Goal: Navigation & Orientation: Find specific page/section

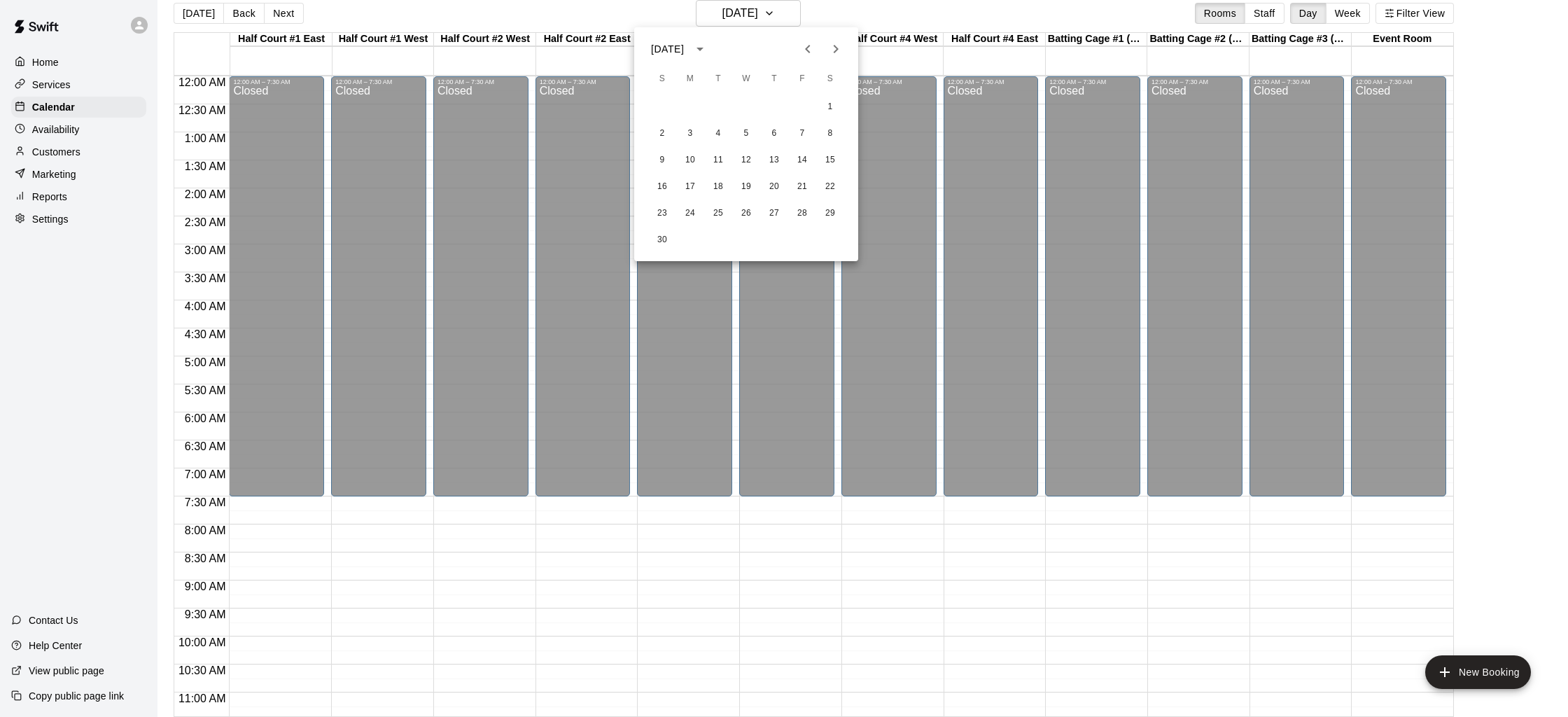
scroll to position [624, 0]
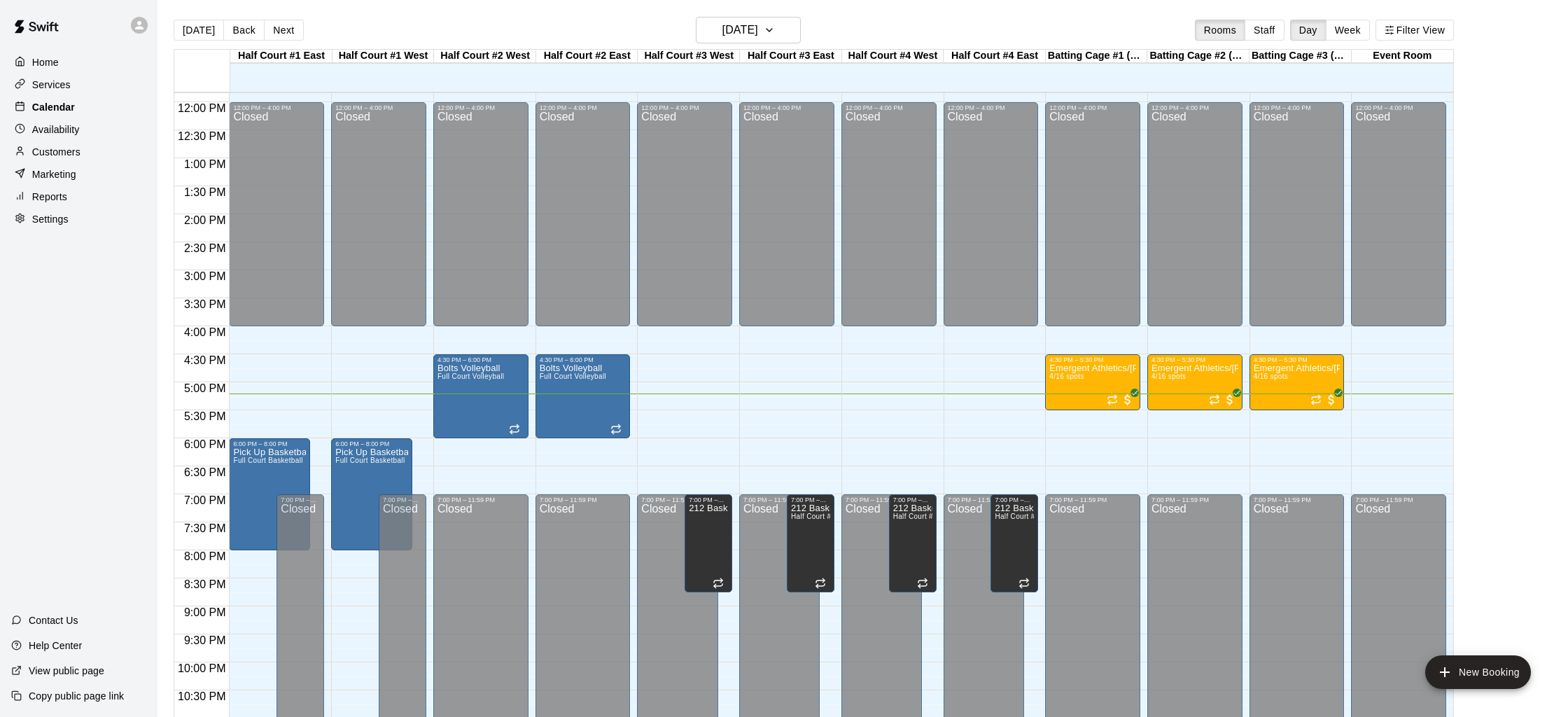
scroll to position [3, 0]
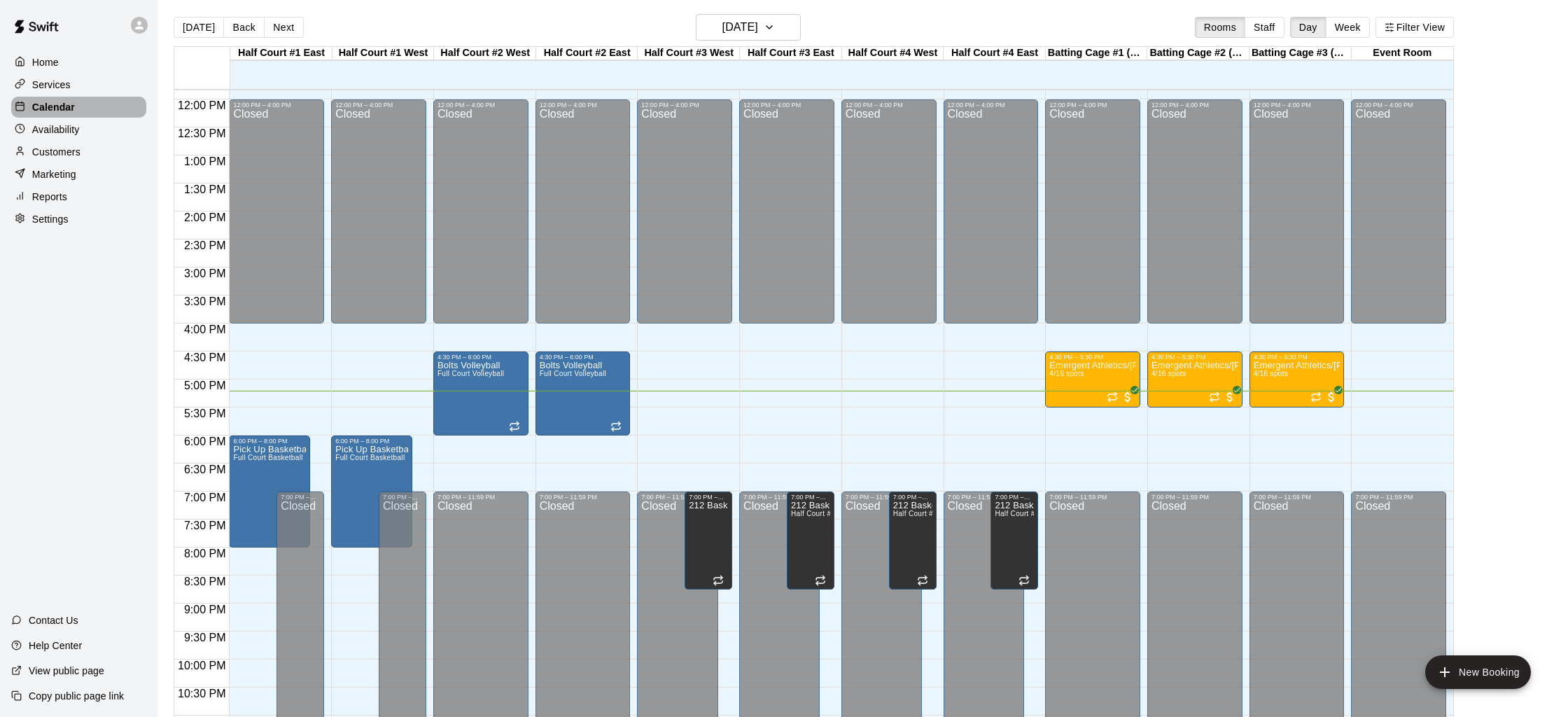
click at [74, 108] on p "Calendar" at bounding box center [53, 107] width 43 height 14
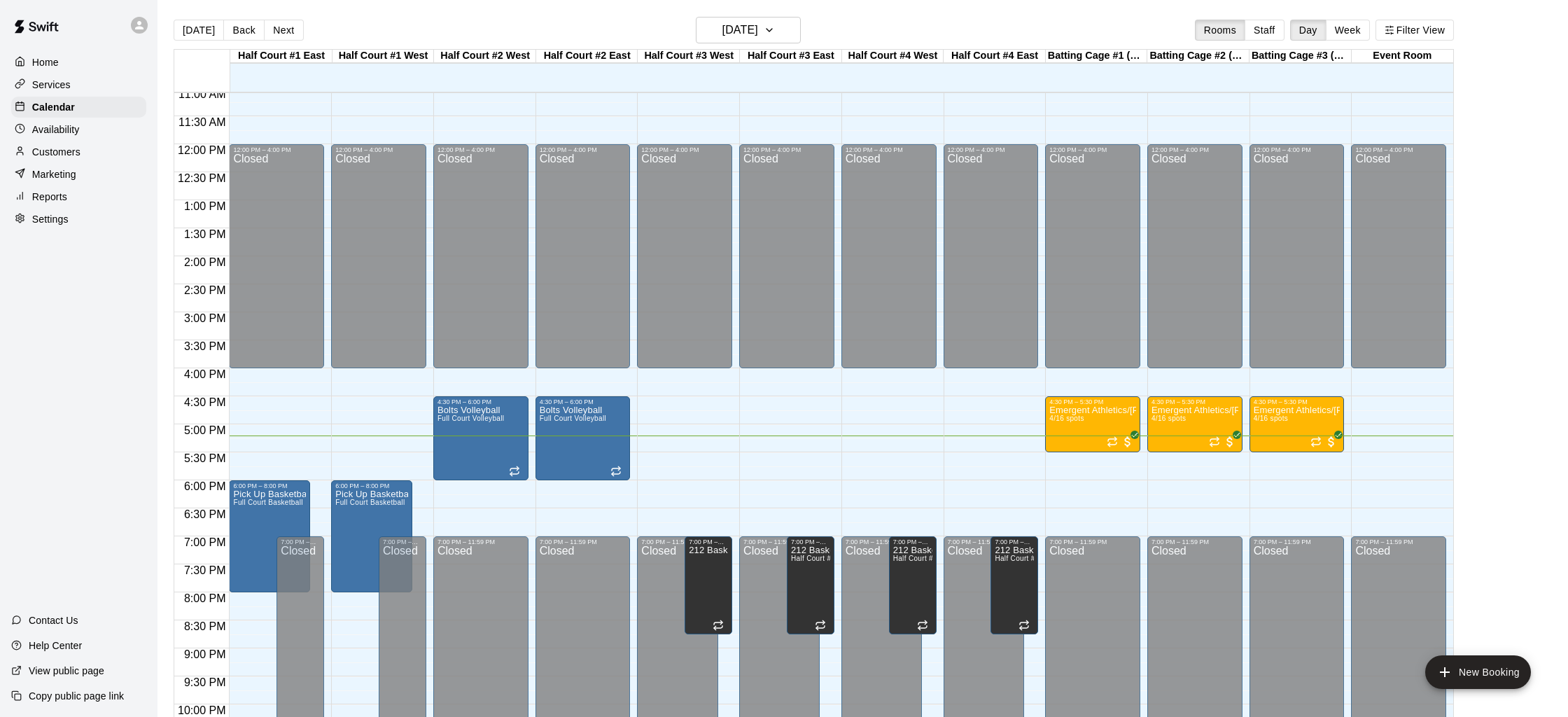
scroll to position [705, 0]
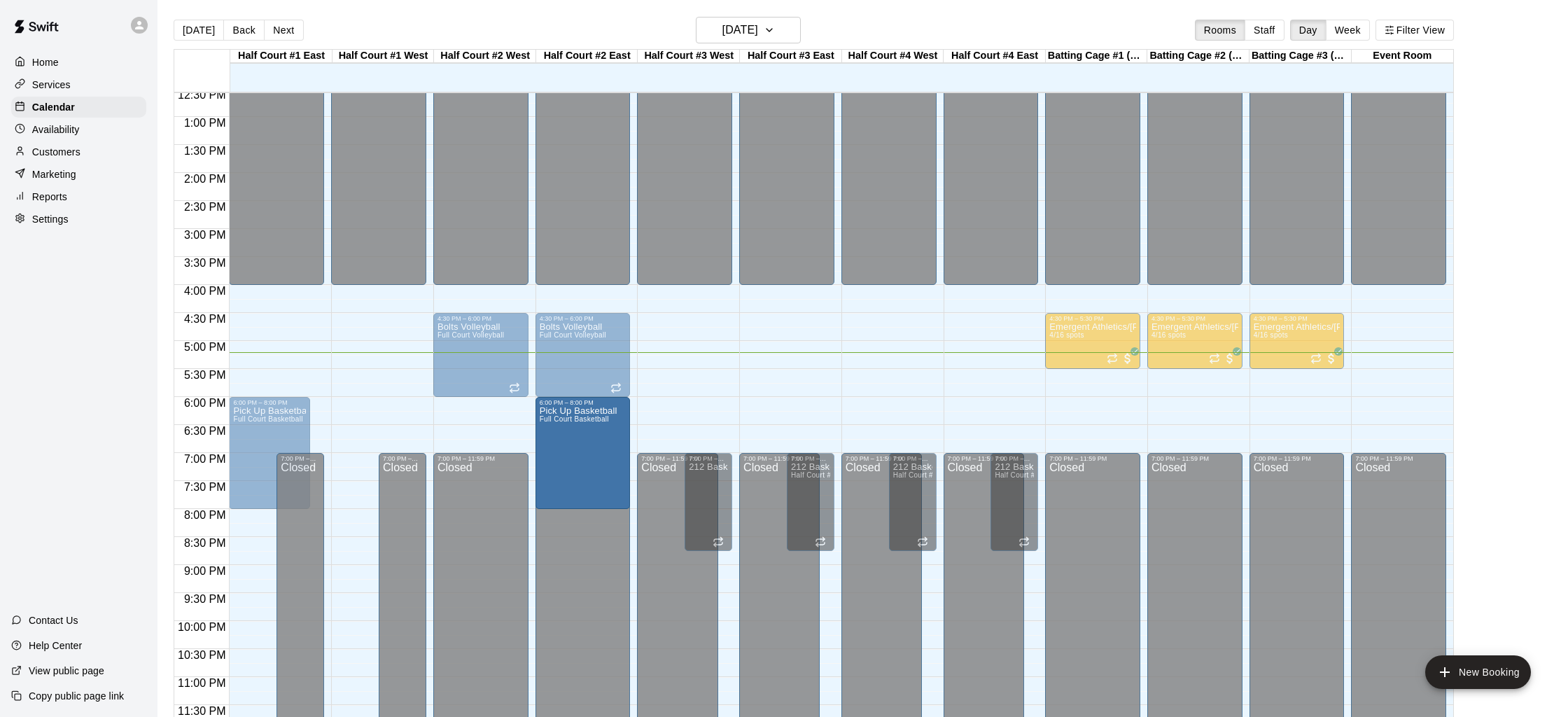
drag, startPoint x: 347, startPoint y: 422, endPoint x: 567, endPoint y: 428, distance: 220.1
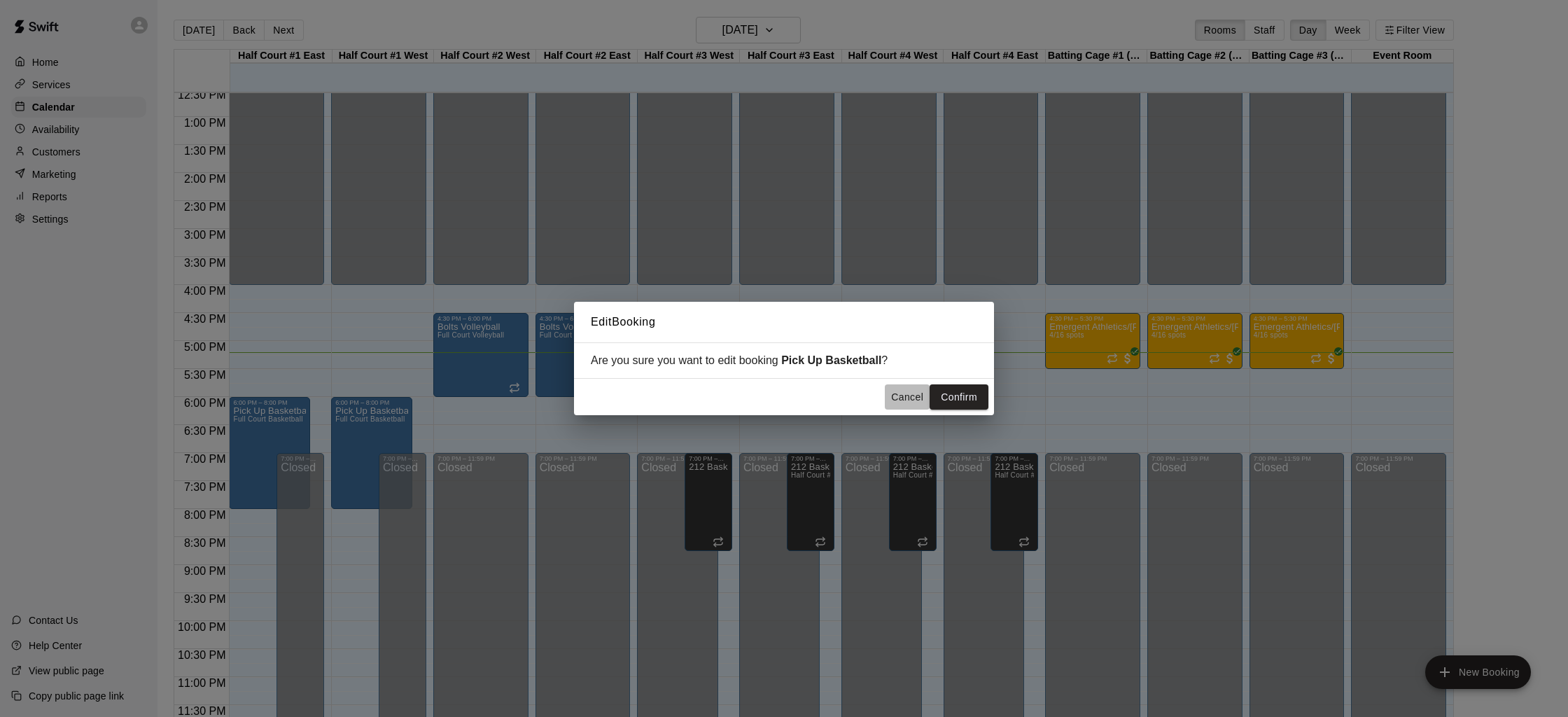
click at [927, 402] on button "Cancel" at bounding box center [906, 397] width 45 height 26
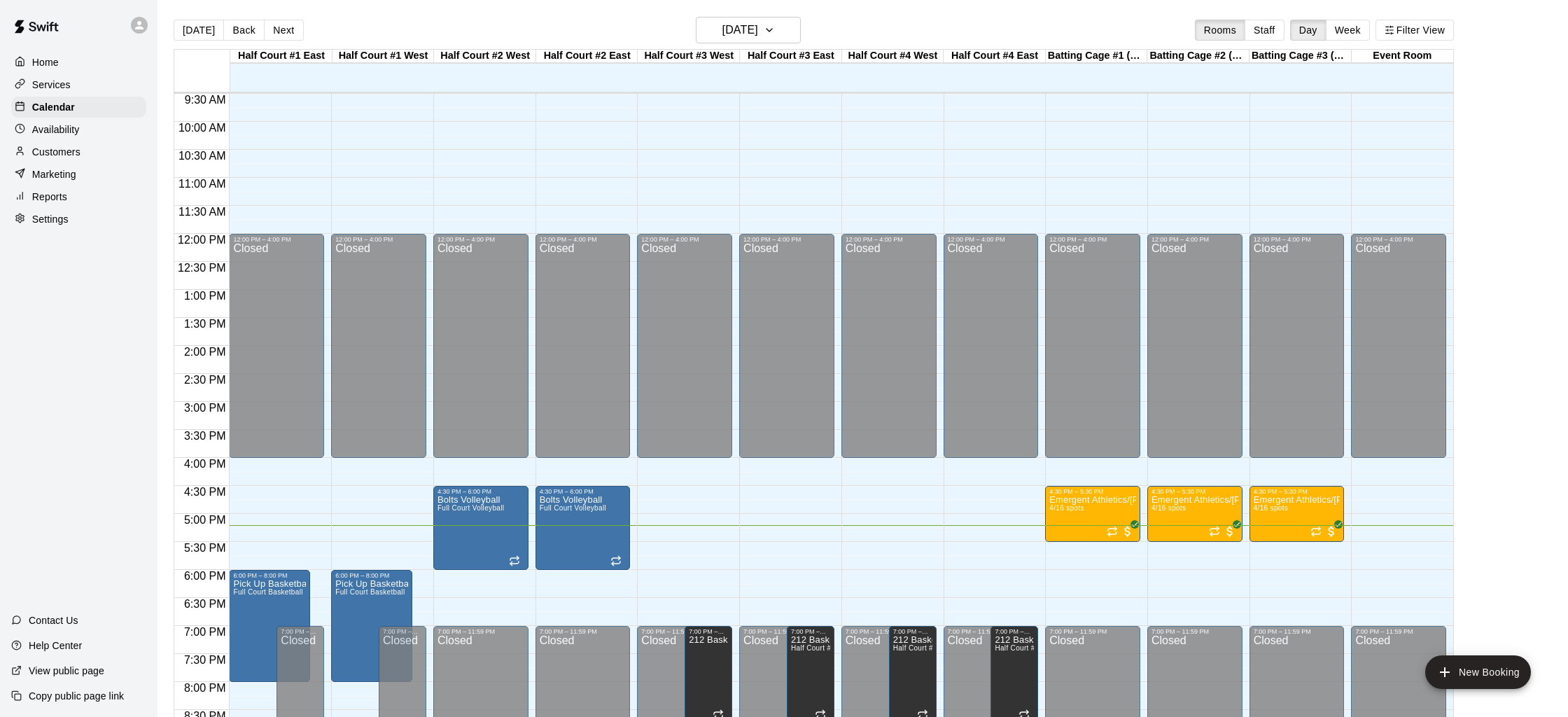
scroll to position [524, 0]
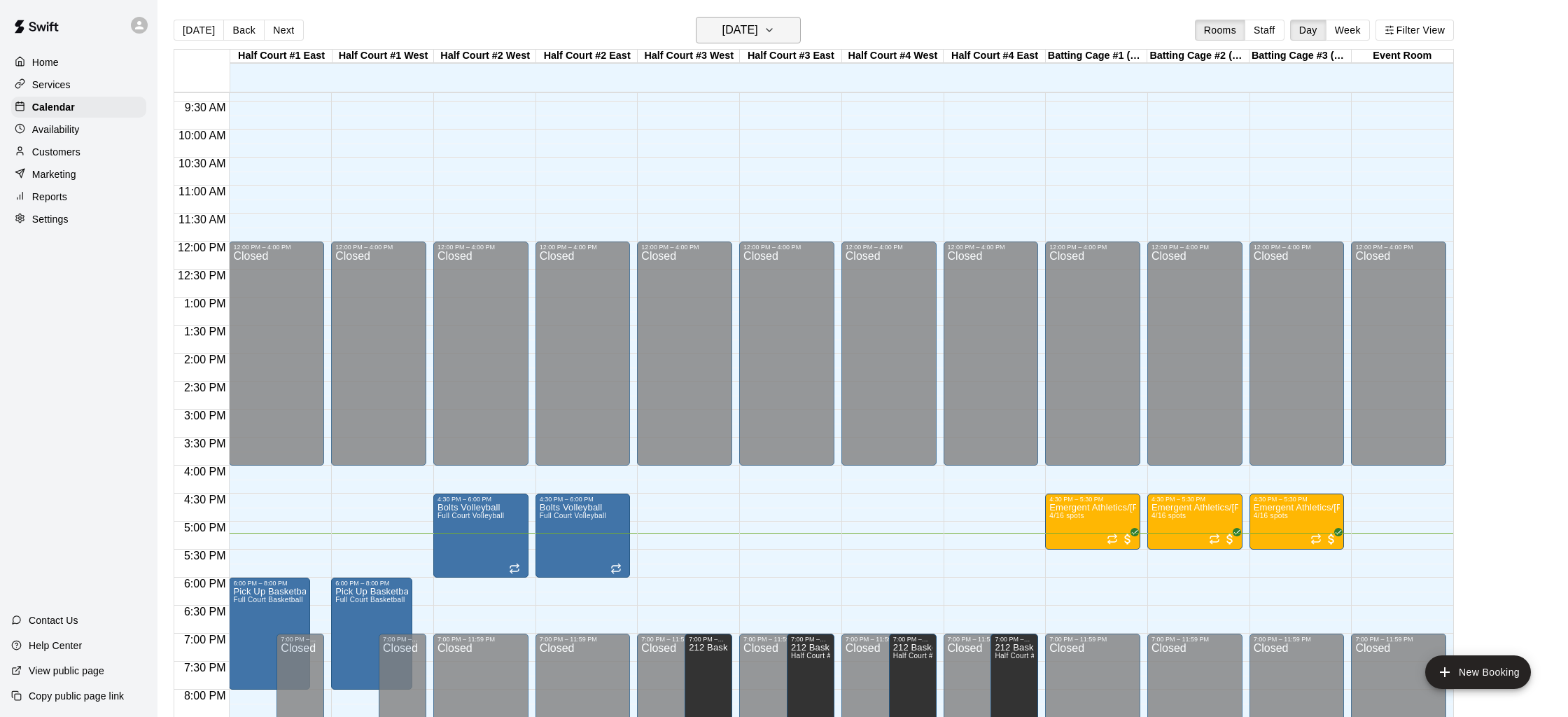
click at [780, 36] on button "Monday Sep 15" at bounding box center [749, 30] width 105 height 26
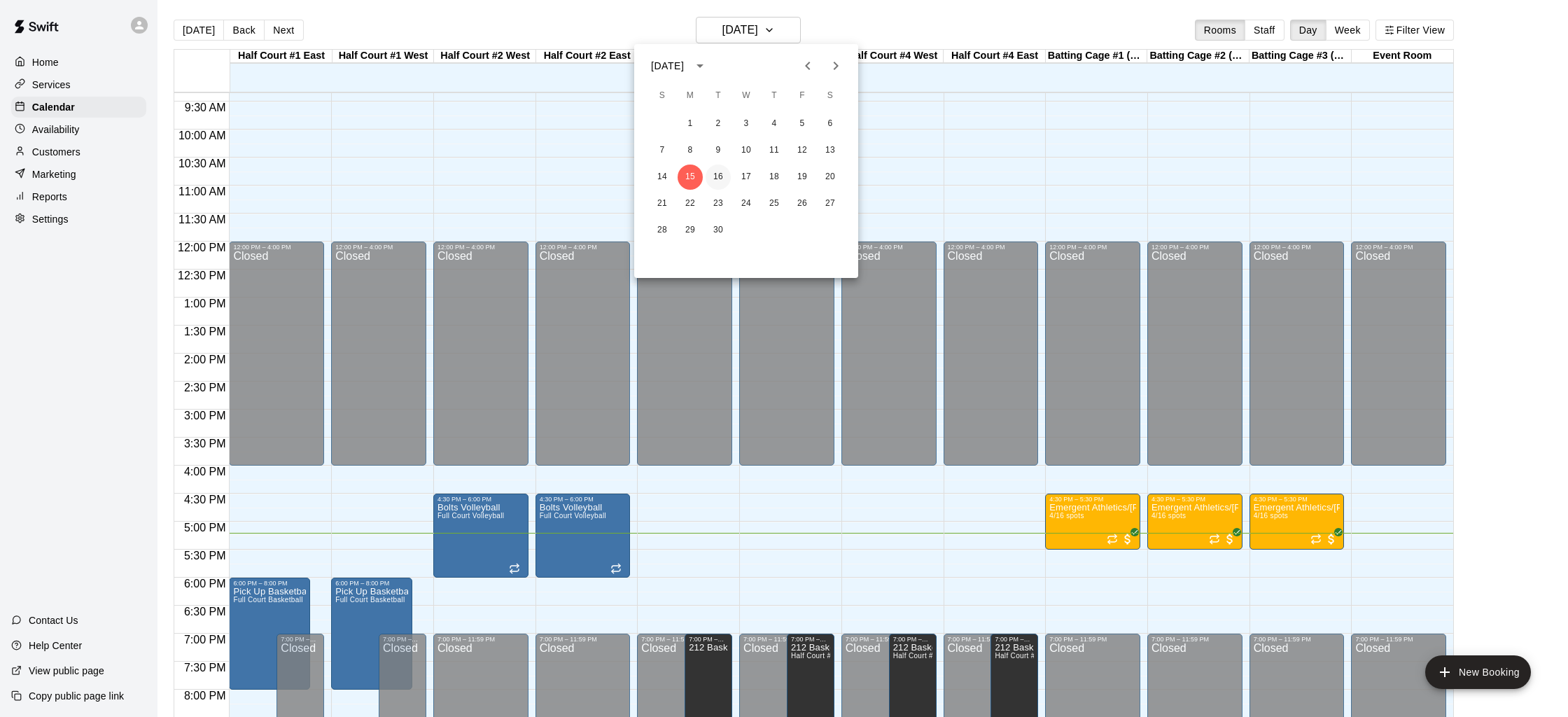
click at [717, 177] on button "16" at bounding box center [718, 177] width 25 height 25
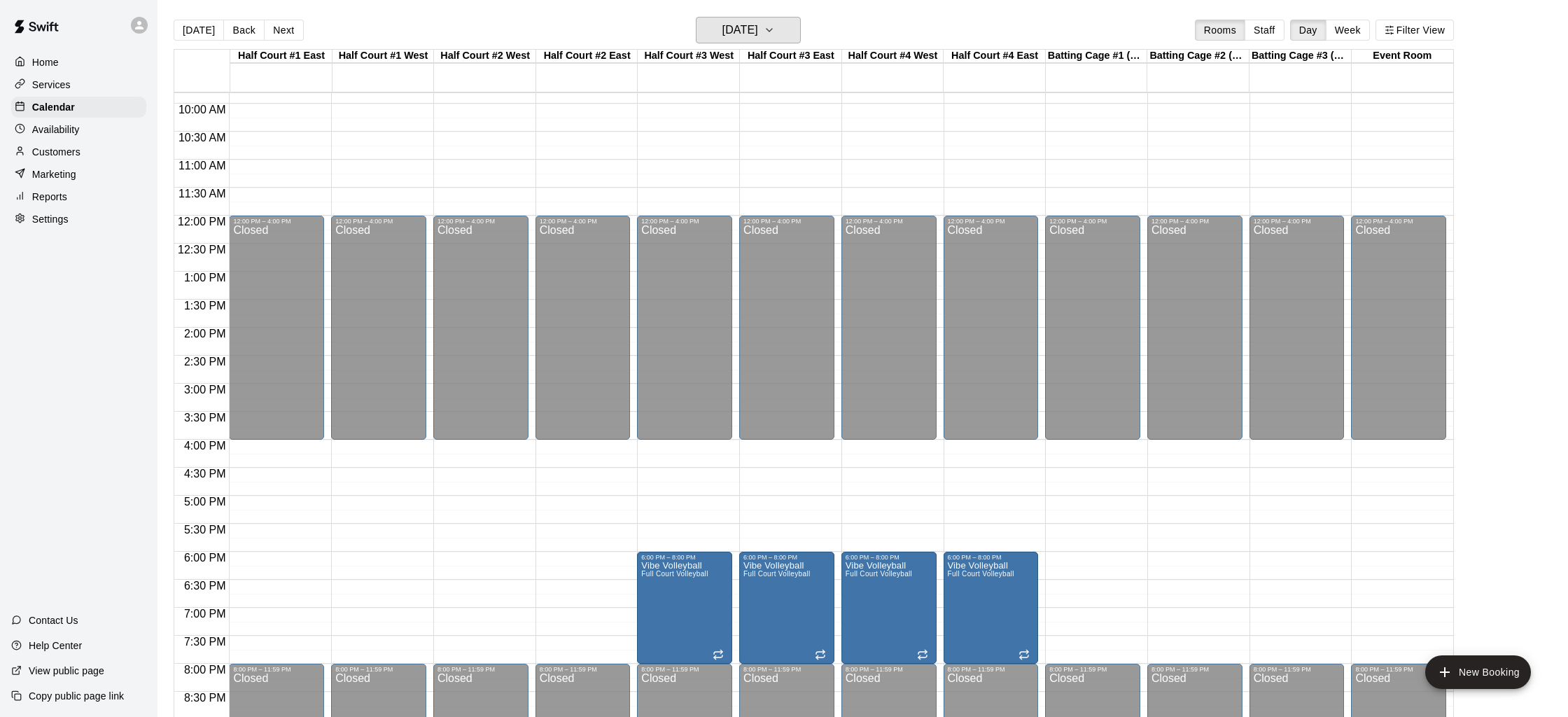
scroll to position [546, 0]
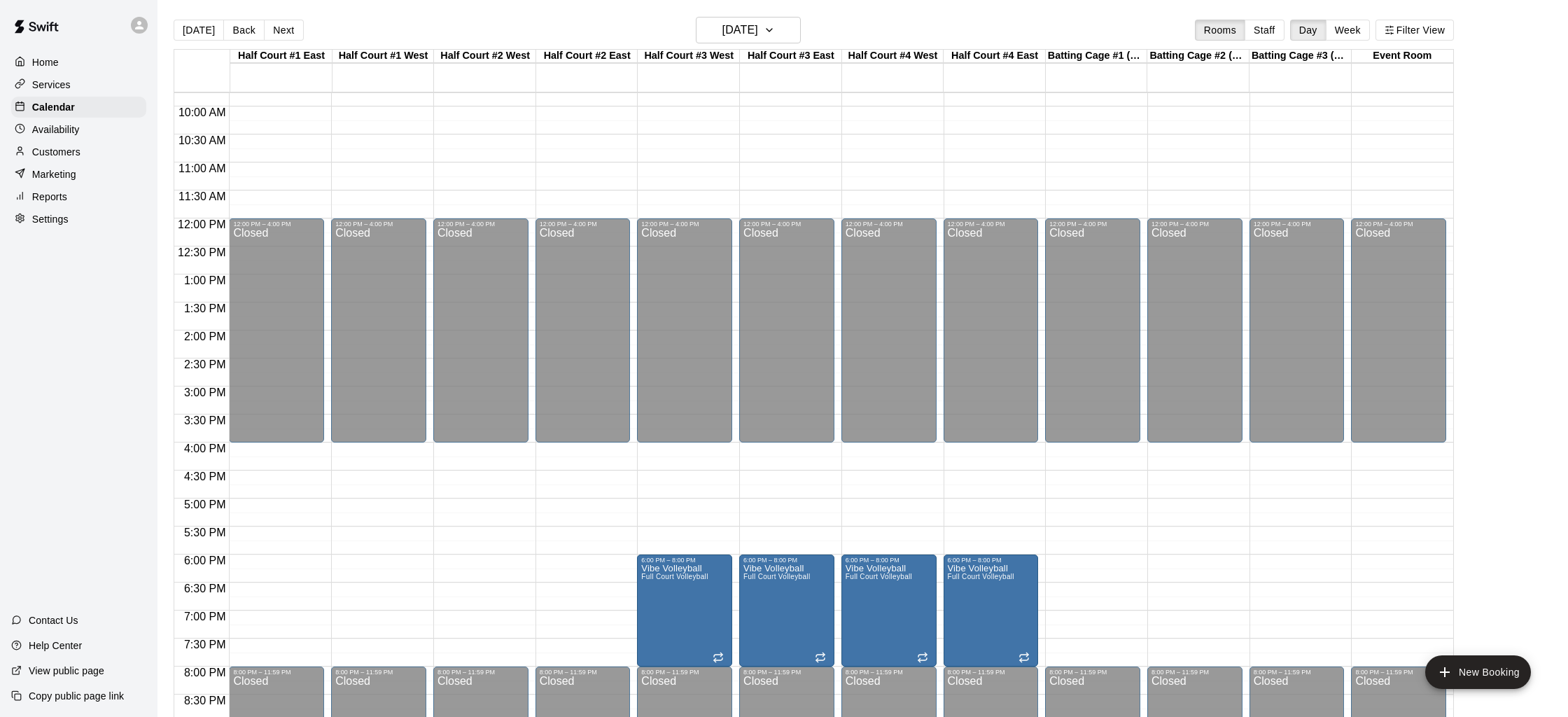
click at [764, 15] on main "Today Back Next Tuesday Sep 16 Rooms Staff Day Week Filter View Half Court #1 E…" at bounding box center [863, 369] width 1411 height 739
click at [758, 30] on h6 "Tuesday Sep 16" at bounding box center [740, 30] width 35 height 19
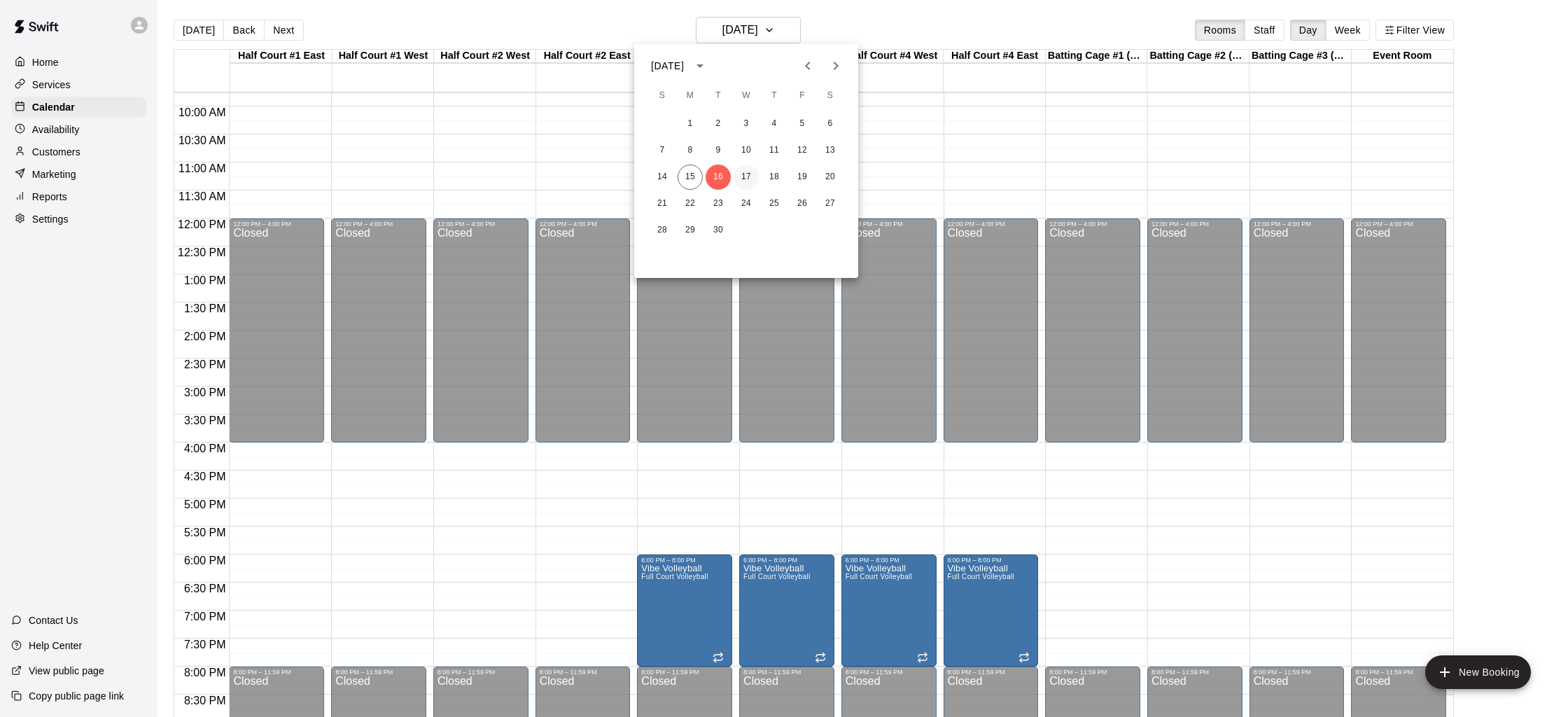
click at [742, 182] on button "17" at bounding box center [746, 177] width 25 height 25
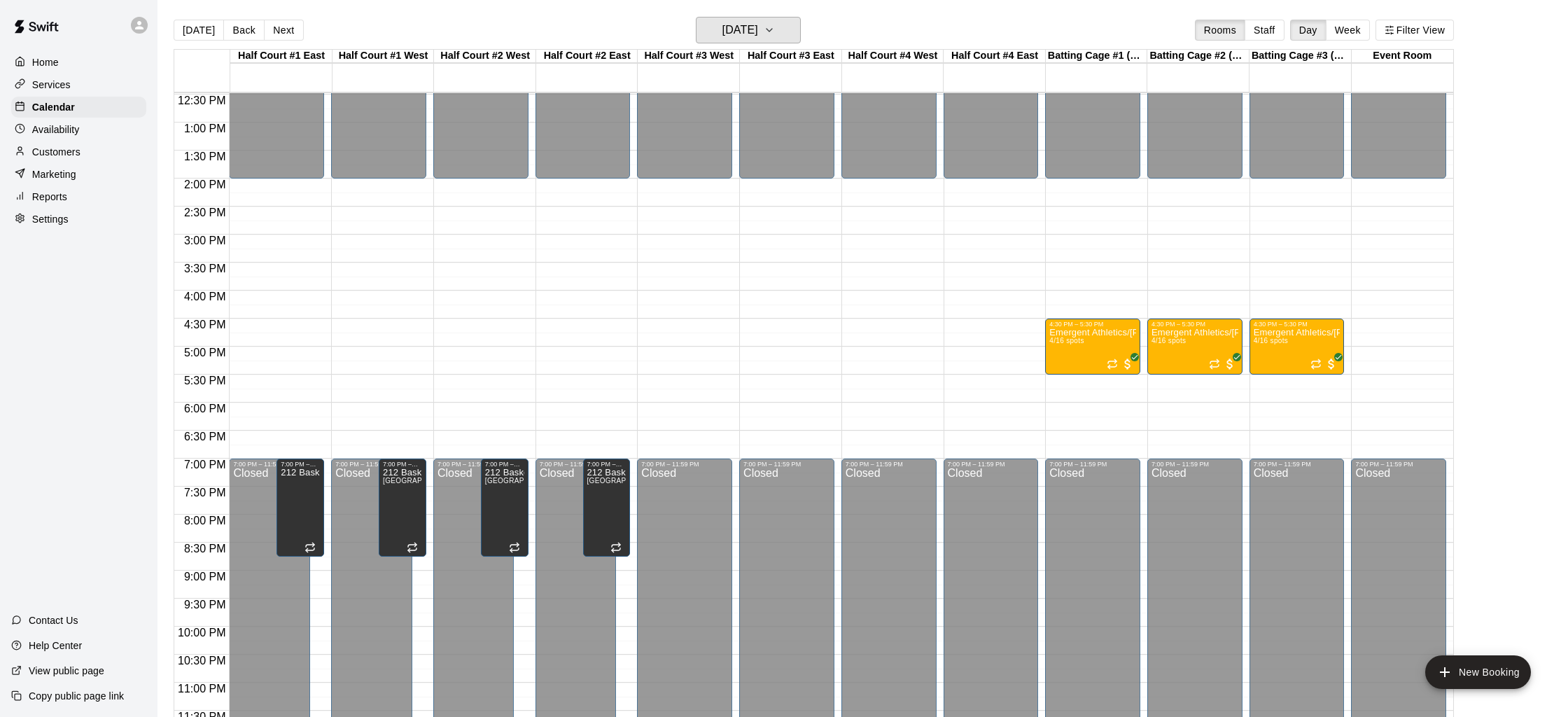
scroll to position [631, 0]
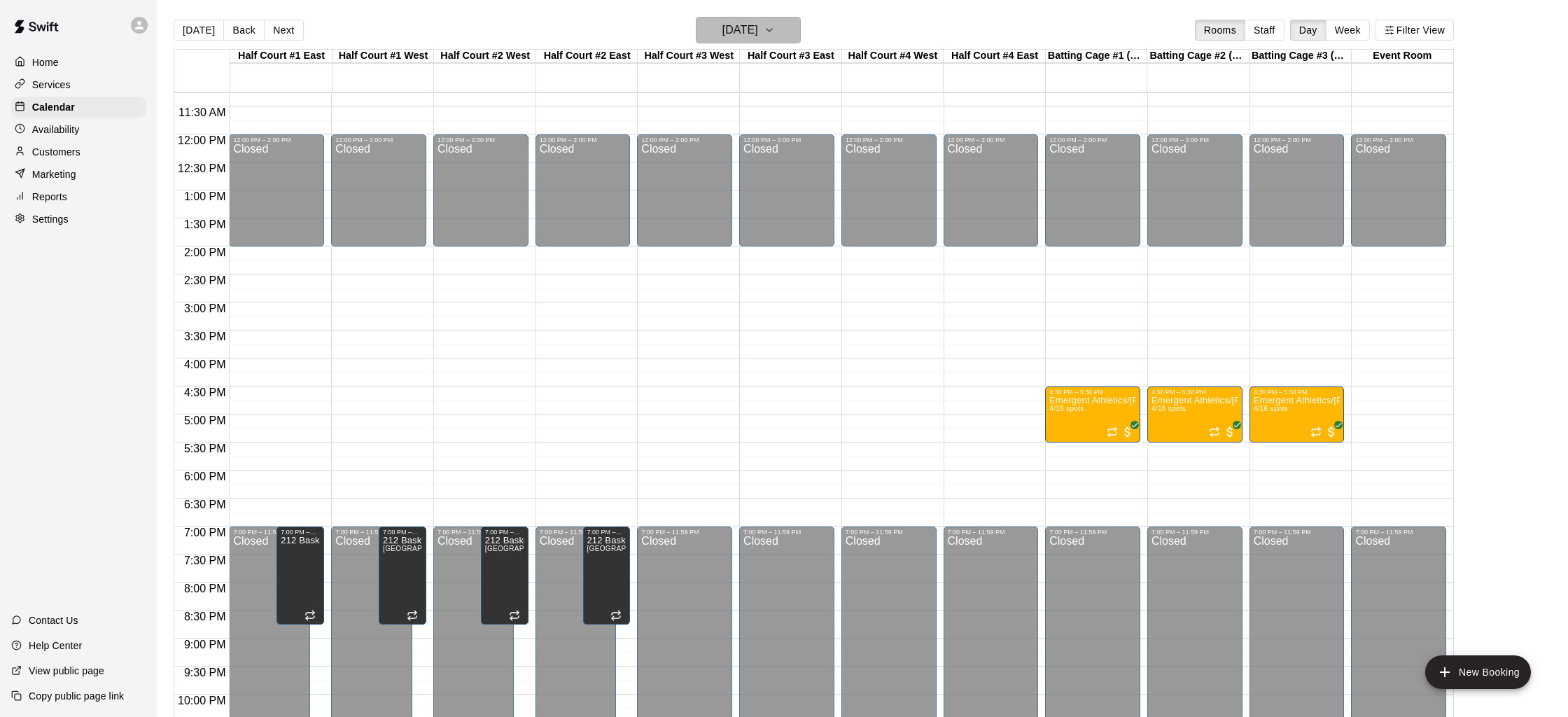
click at [758, 34] on h6 "Wednesday Sep 17" at bounding box center [740, 30] width 35 height 19
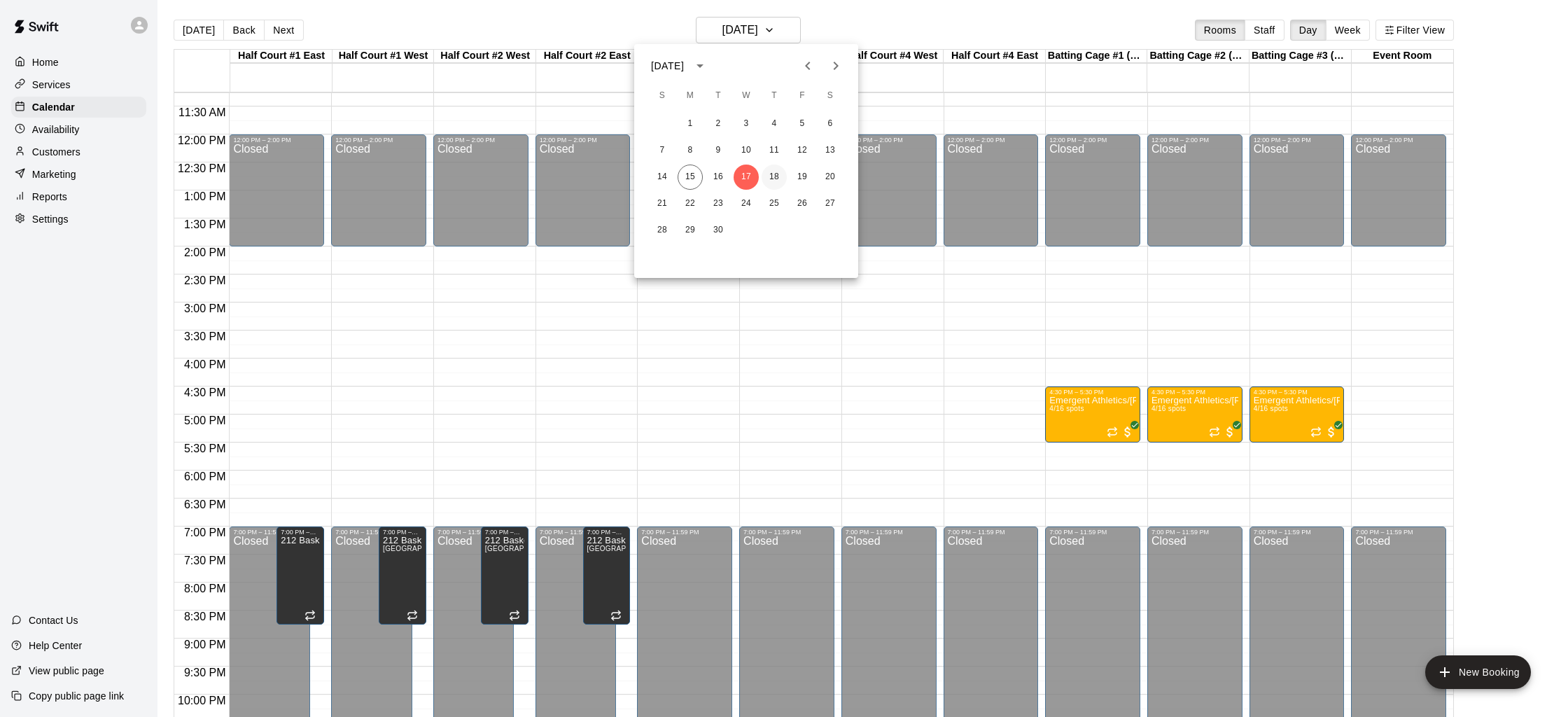
click at [781, 171] on button "18" at bounding box center [775, 177] width 25 height 25
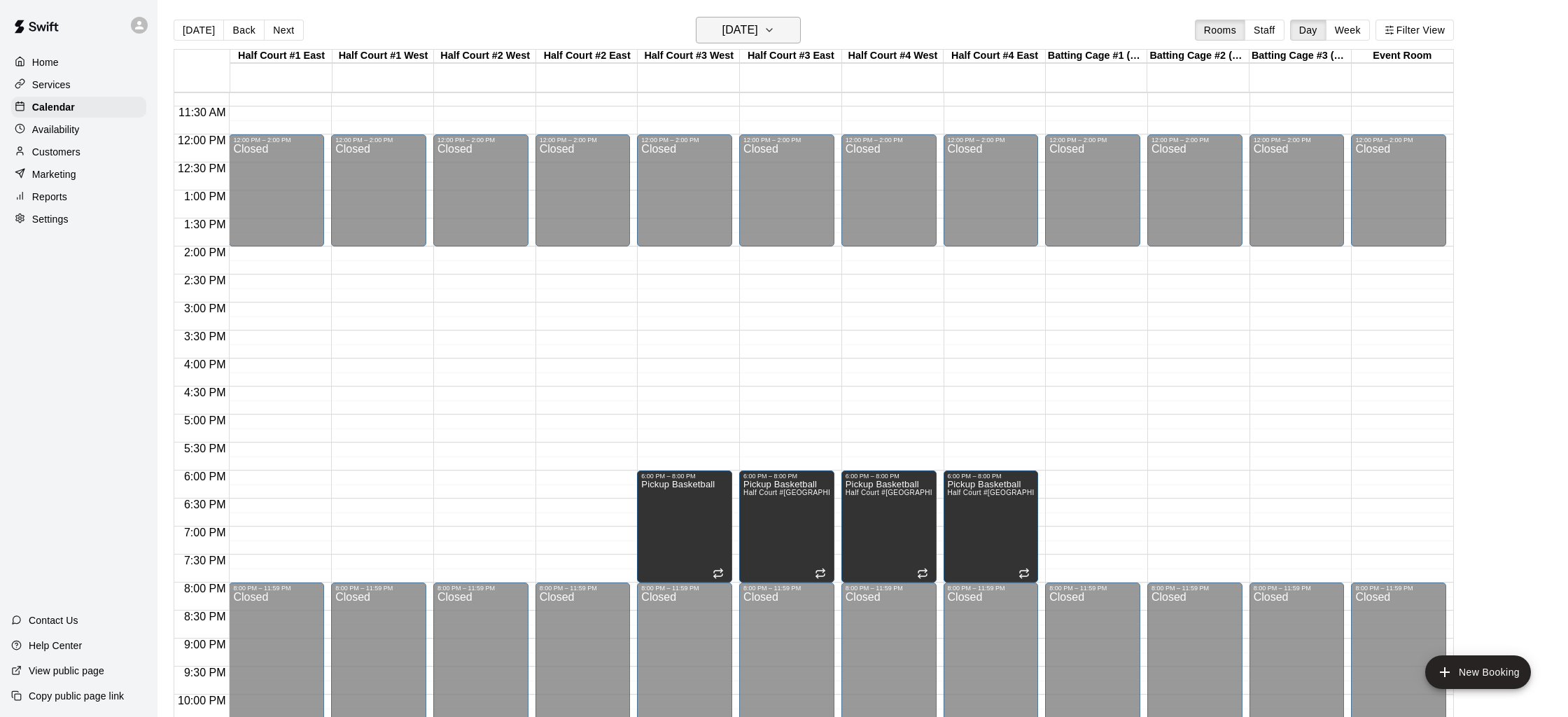
click at [756, 30] on h6 "Thursday Sep 18" at bounding box center [740, 30] width 35 height 19
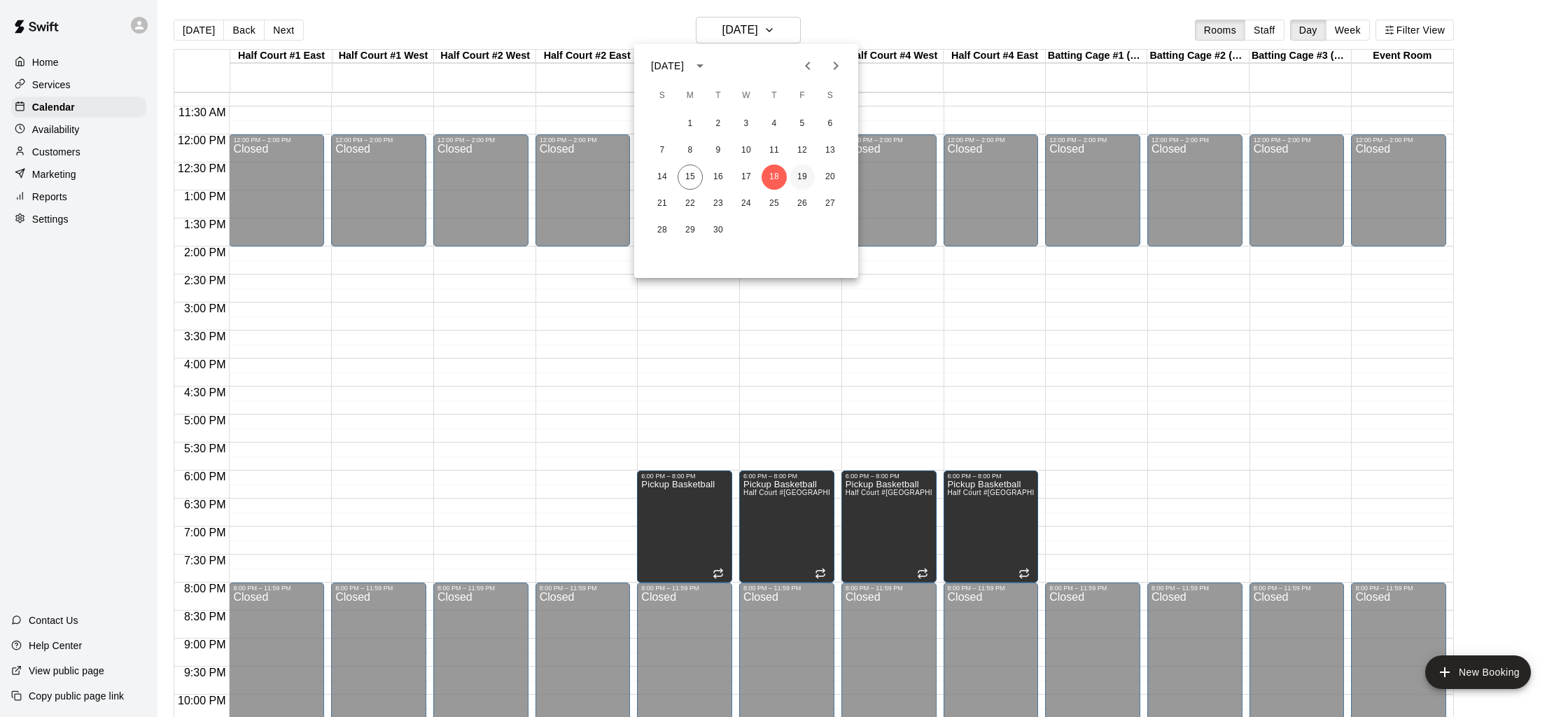
click at [801, 182] on button "19" at bounding box center [803, 177] width 25 height 25
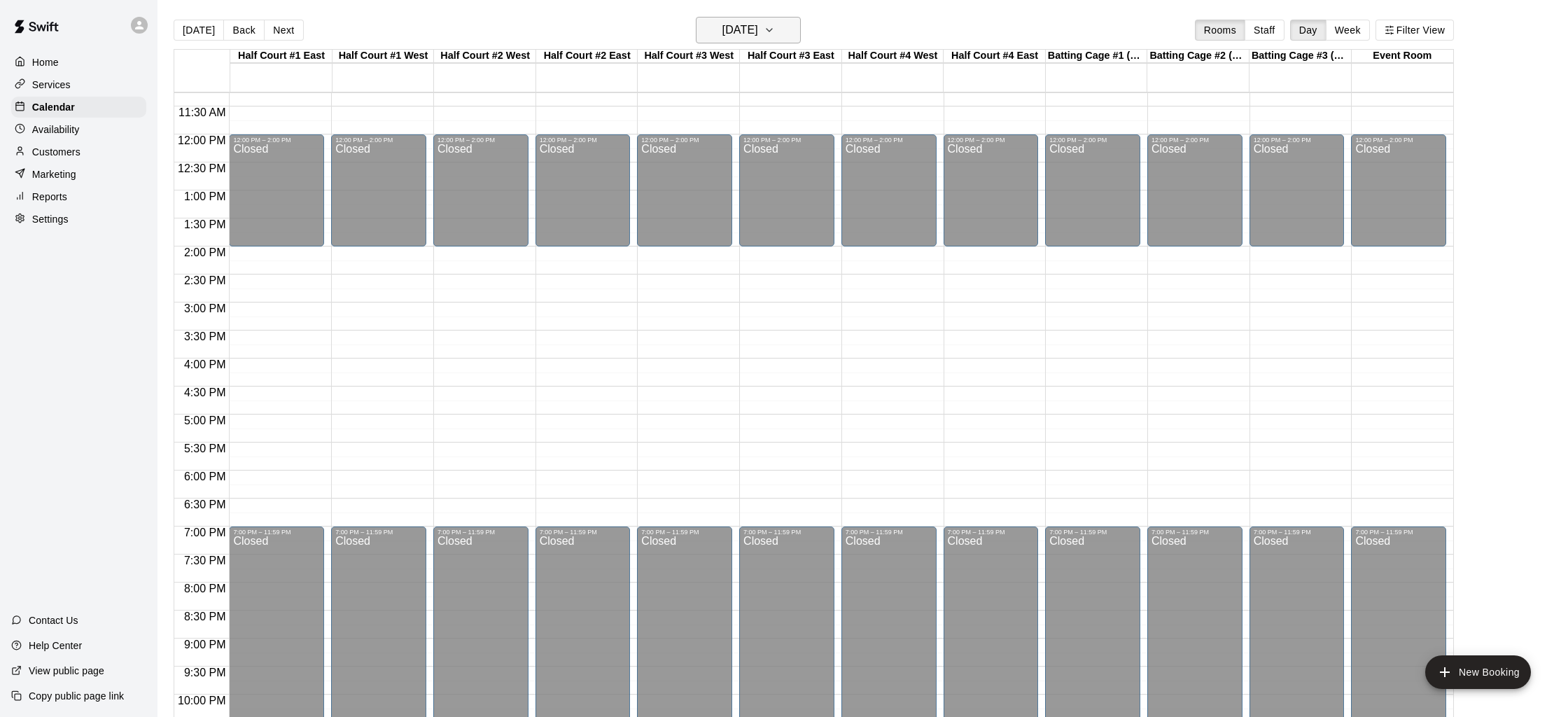
click at [776, 31] on button "Friday Sep 19" at bounding box center [749, 30] width 105 height 26
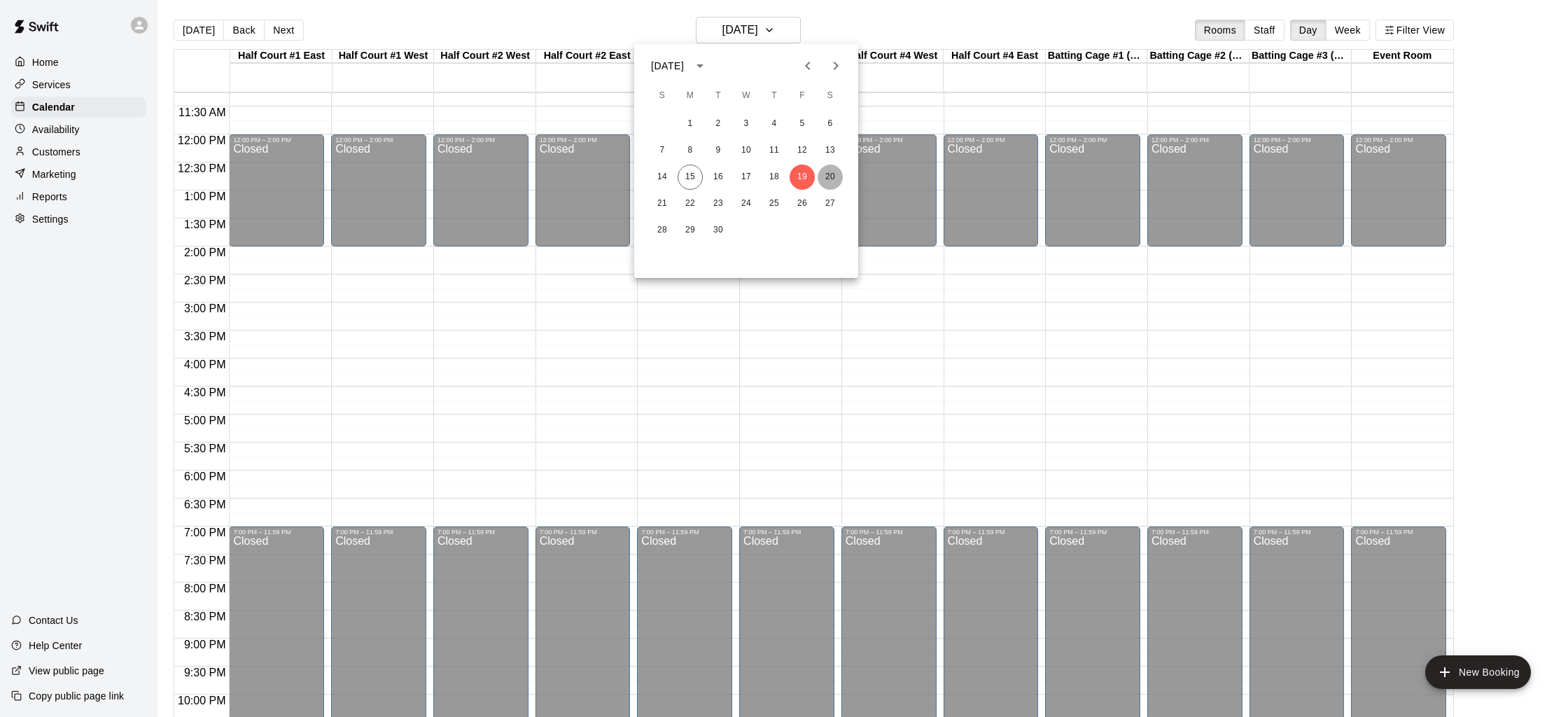
click at [836, 177] on button "20" at bounding box center [830, 177] width 25 height 25
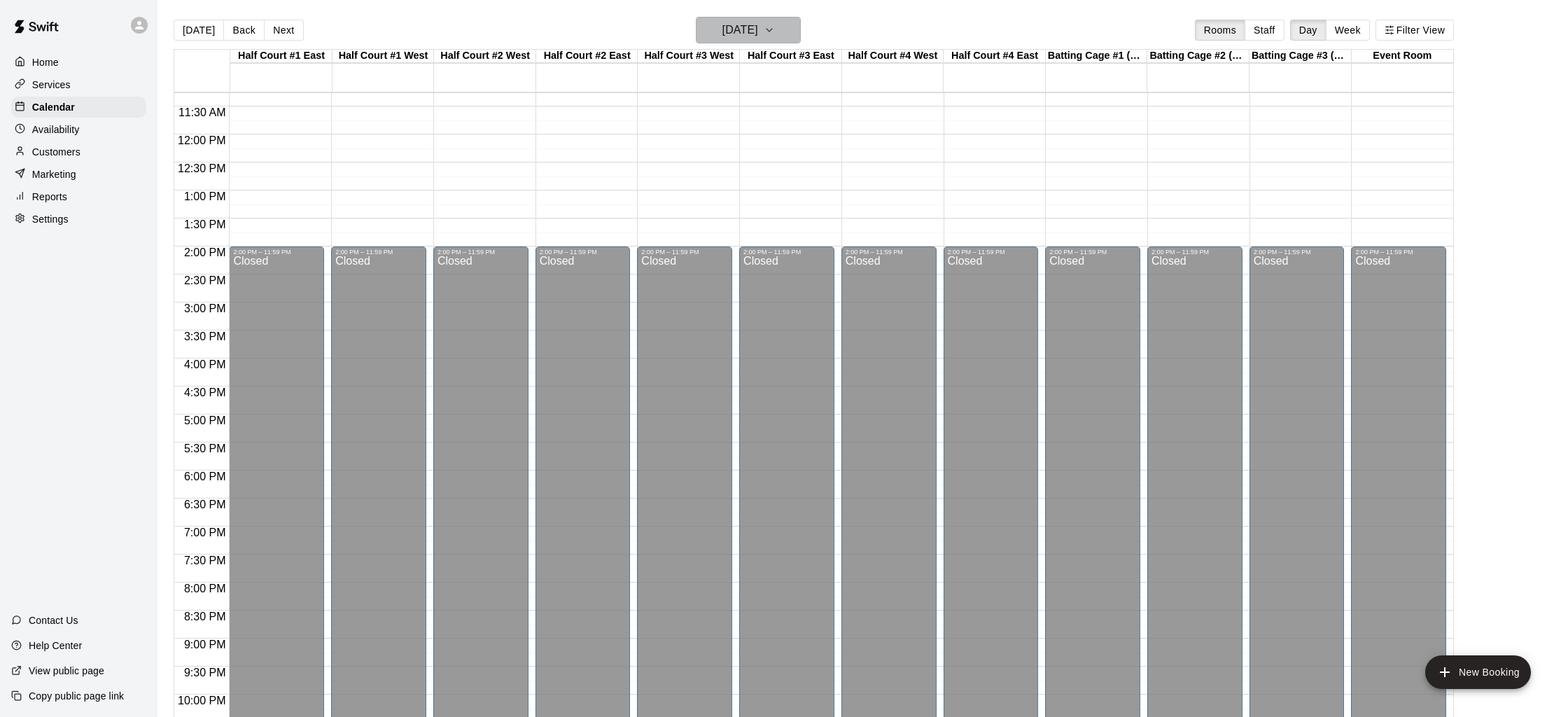
click at [758, 27] on h6 "Saturday Sep 20" at bounding box center [740, 30] width 35 height 19
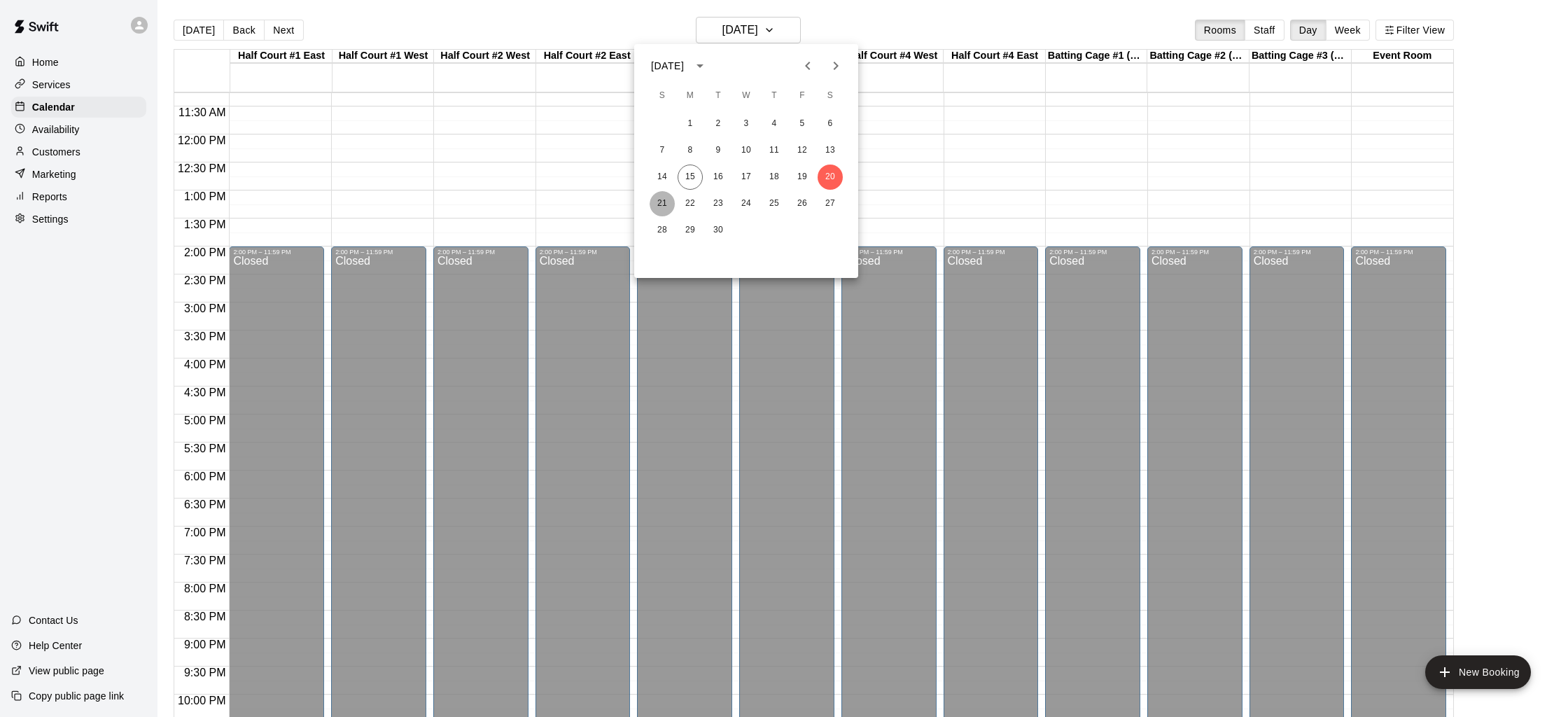
click at [660, 209] on button "21" at bounding box center [662, 204] width 25 height 25
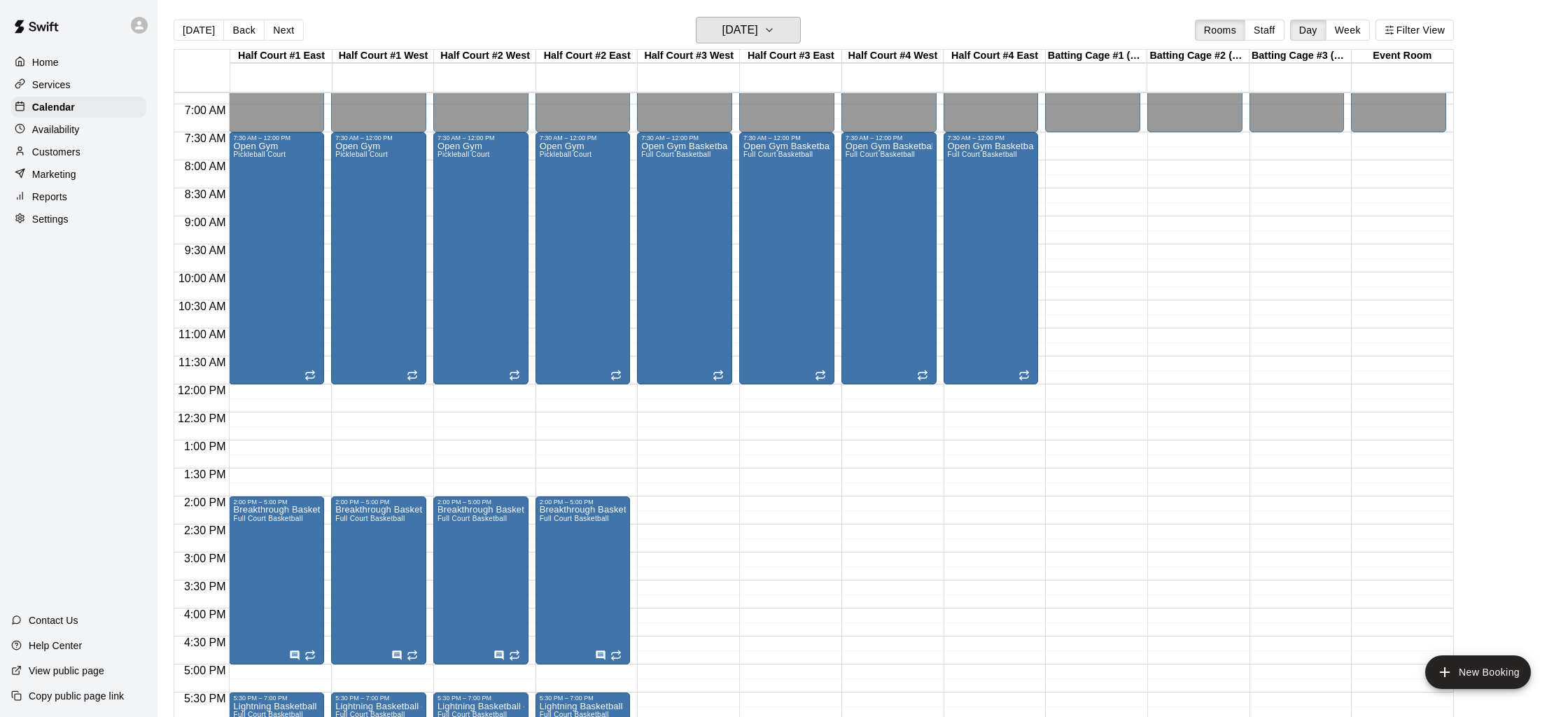
scroll to position [267, 0]
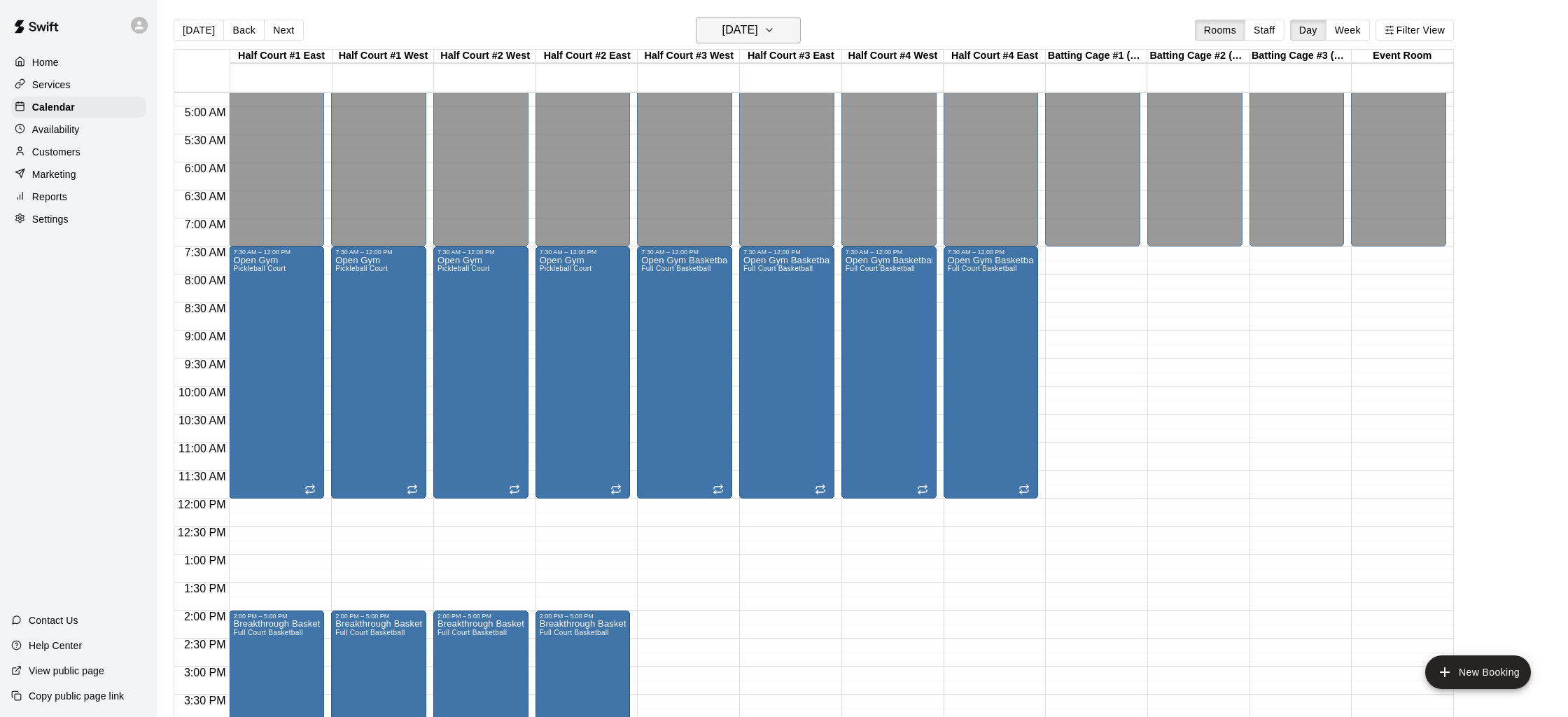
click at [746, 22] on h6 "Sunday Sep 21" at bounding box center [740, 30] width 35 height 19
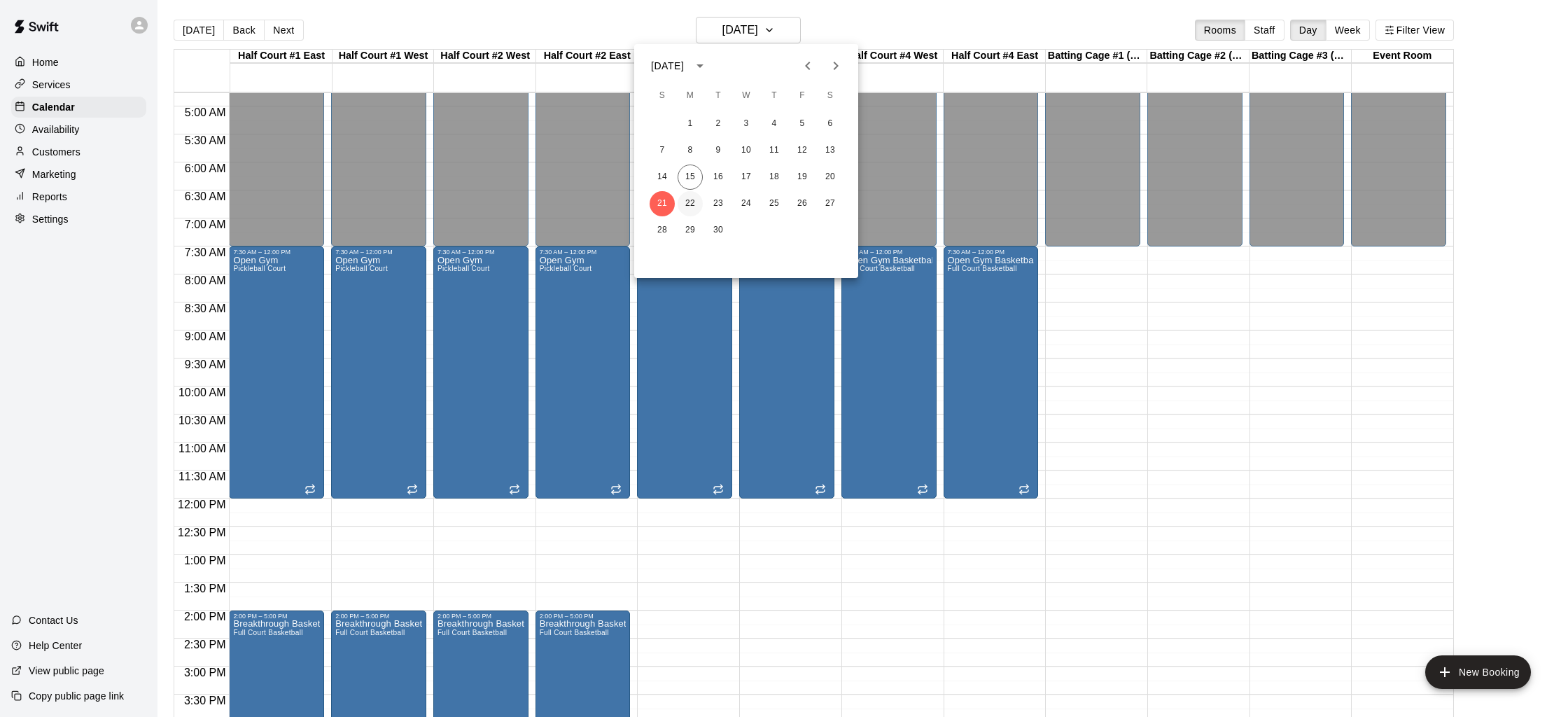
click at [692, 198] on button "22" at bounding box center [690, 204] width 25 height 25
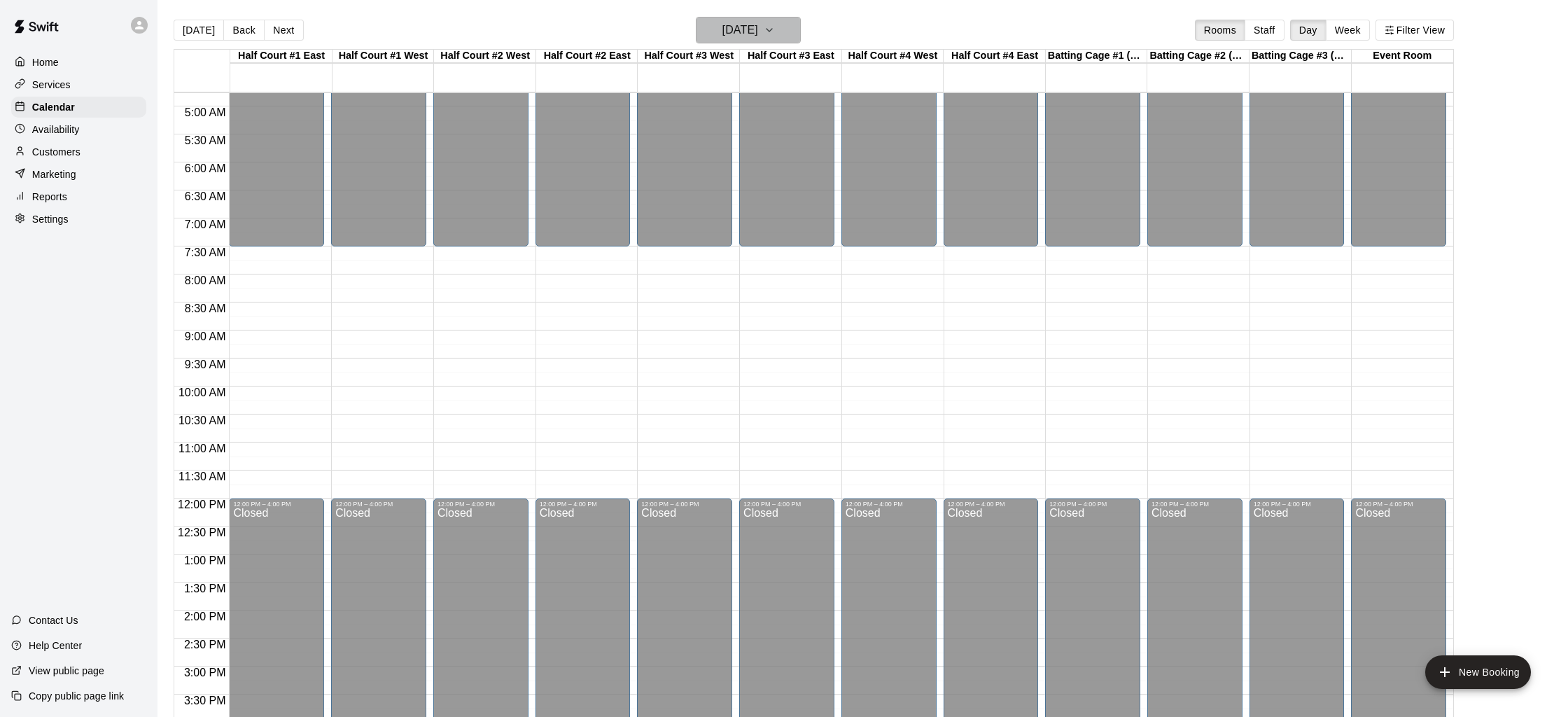
click at [731, 30] on h6 "Monday Sep 22" at bounding box center [740, 30] width 35 height 19
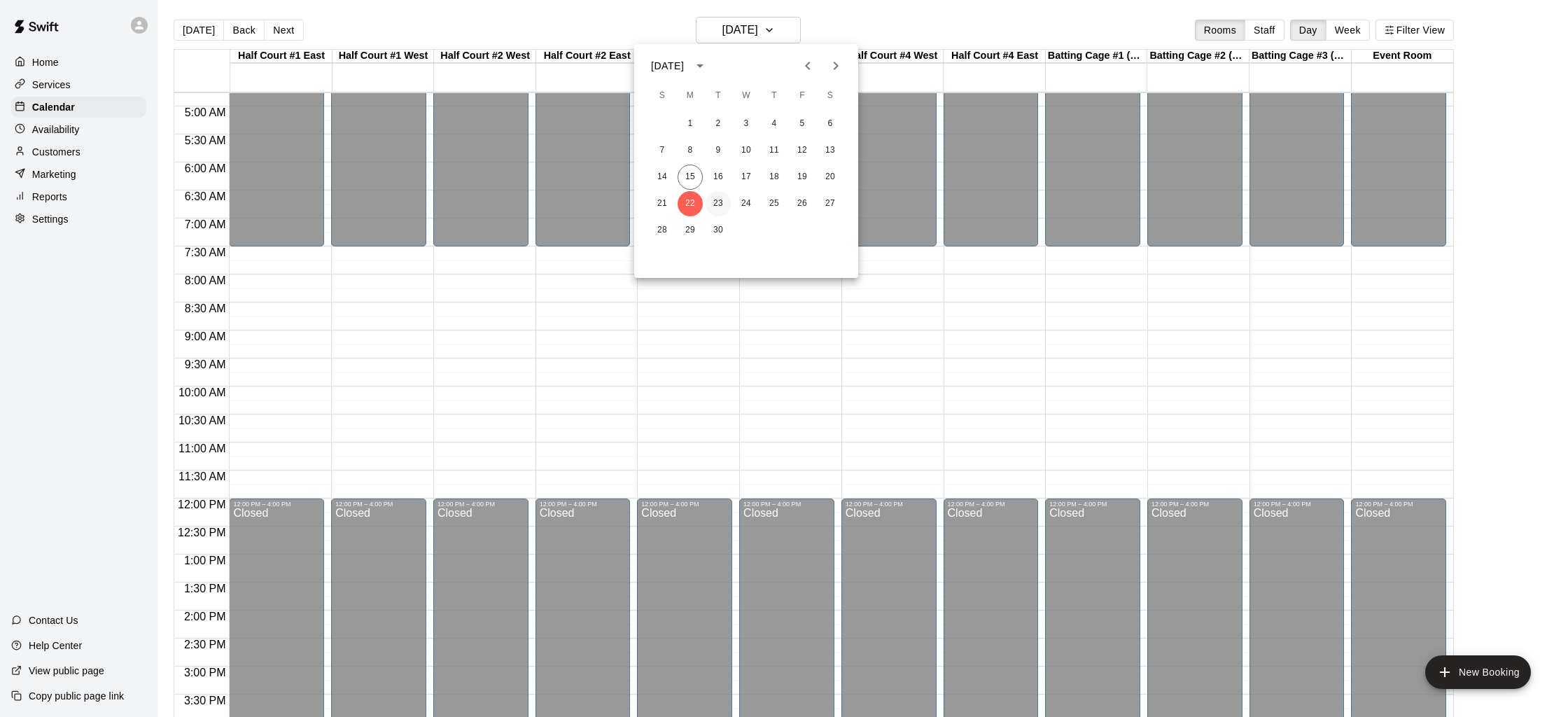
click at [716, 215] on button "23" at bounding box center [718, 204] width 25 height 25
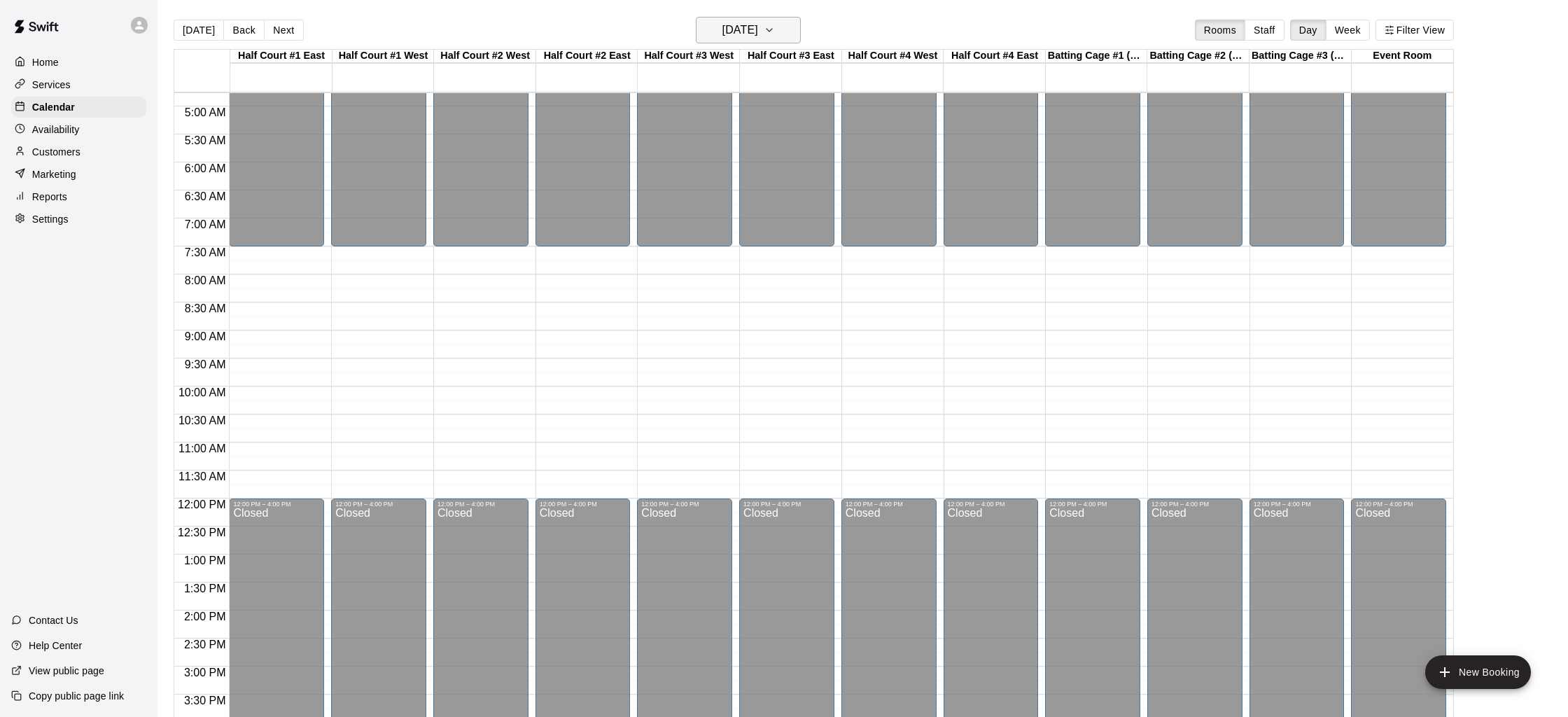
click at [758, 30] on h6 "Tuesday Sep 23" at bounding box center [740, 30] width 35 height 19
click at [746, 23] on h6 "Tuesday Sep 23" at bounding box center [740, 30] width 35 height 19
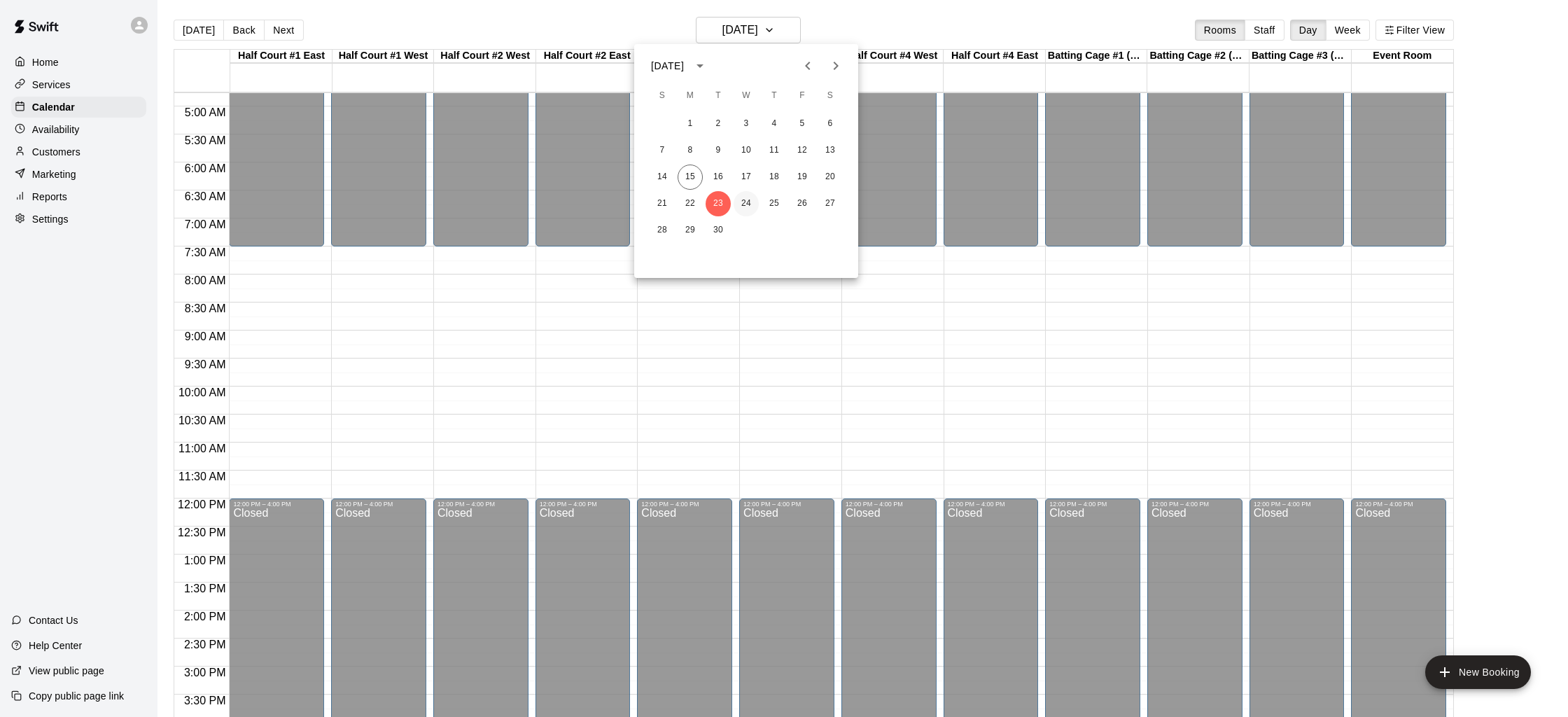
click at [742, 200] on button "24" at bounding box center [746, 204] width 25 height 25
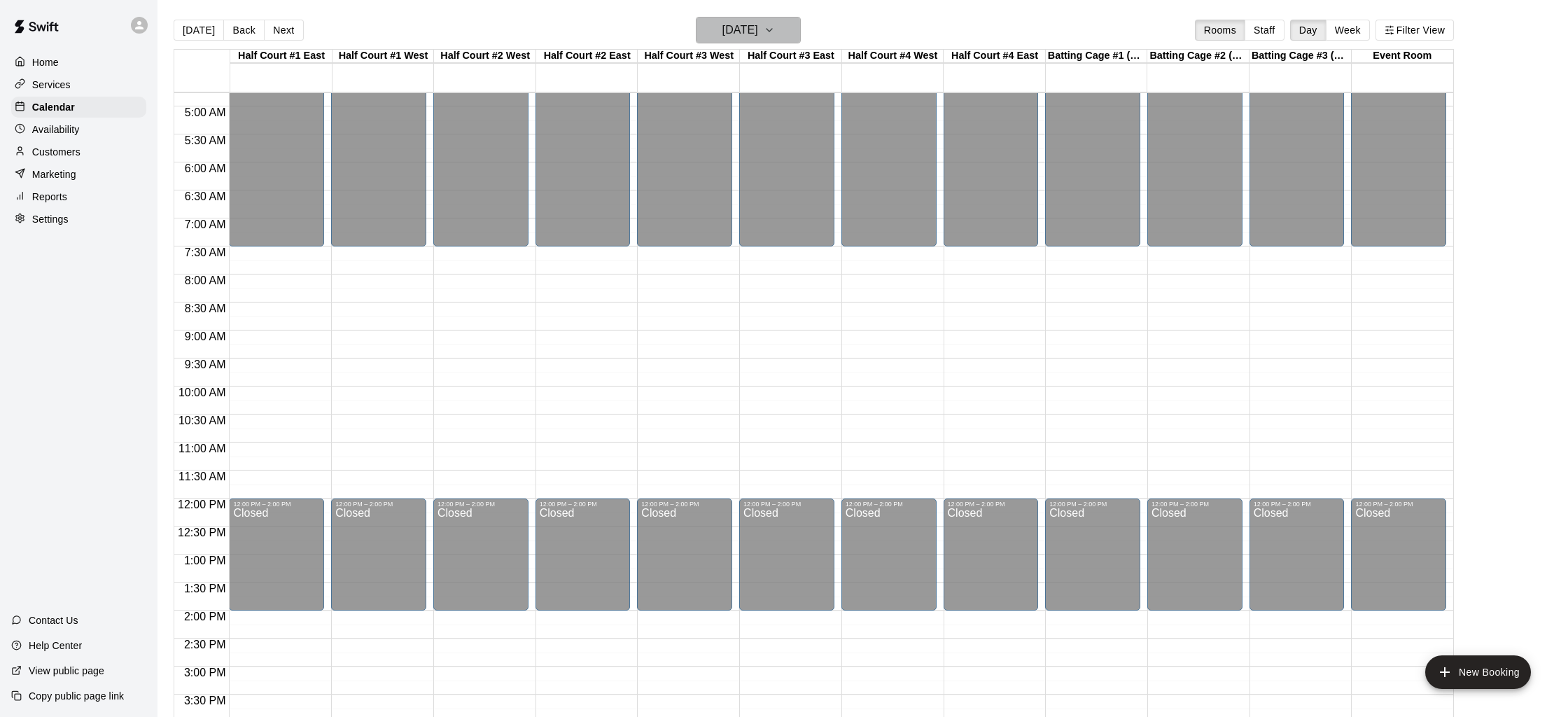
click at [746, 18] on button "Wednesday Sep 24" at bounding box center [749, 30] width 105 height 26
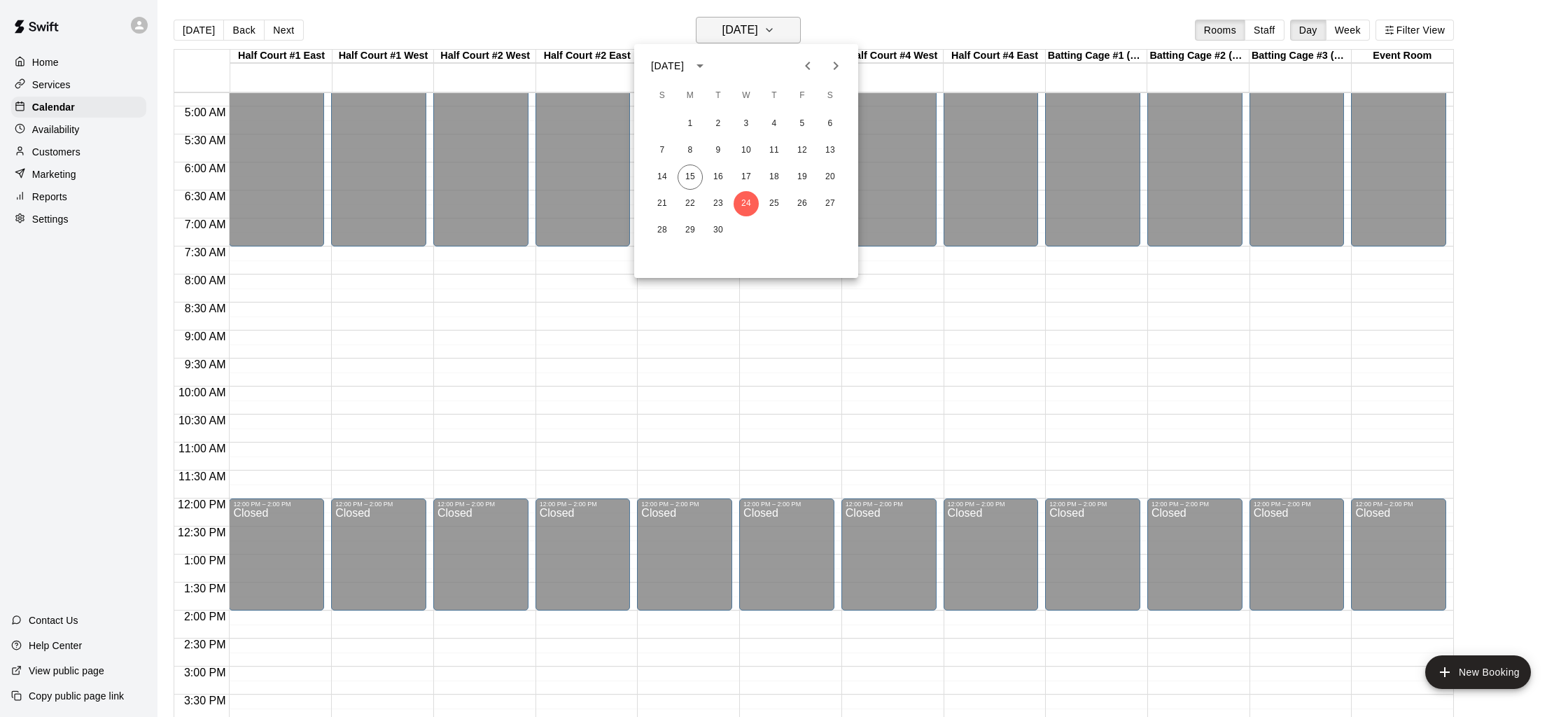
click at [746, 18] on div at bounding box center [784, 358] width 1568 height 717
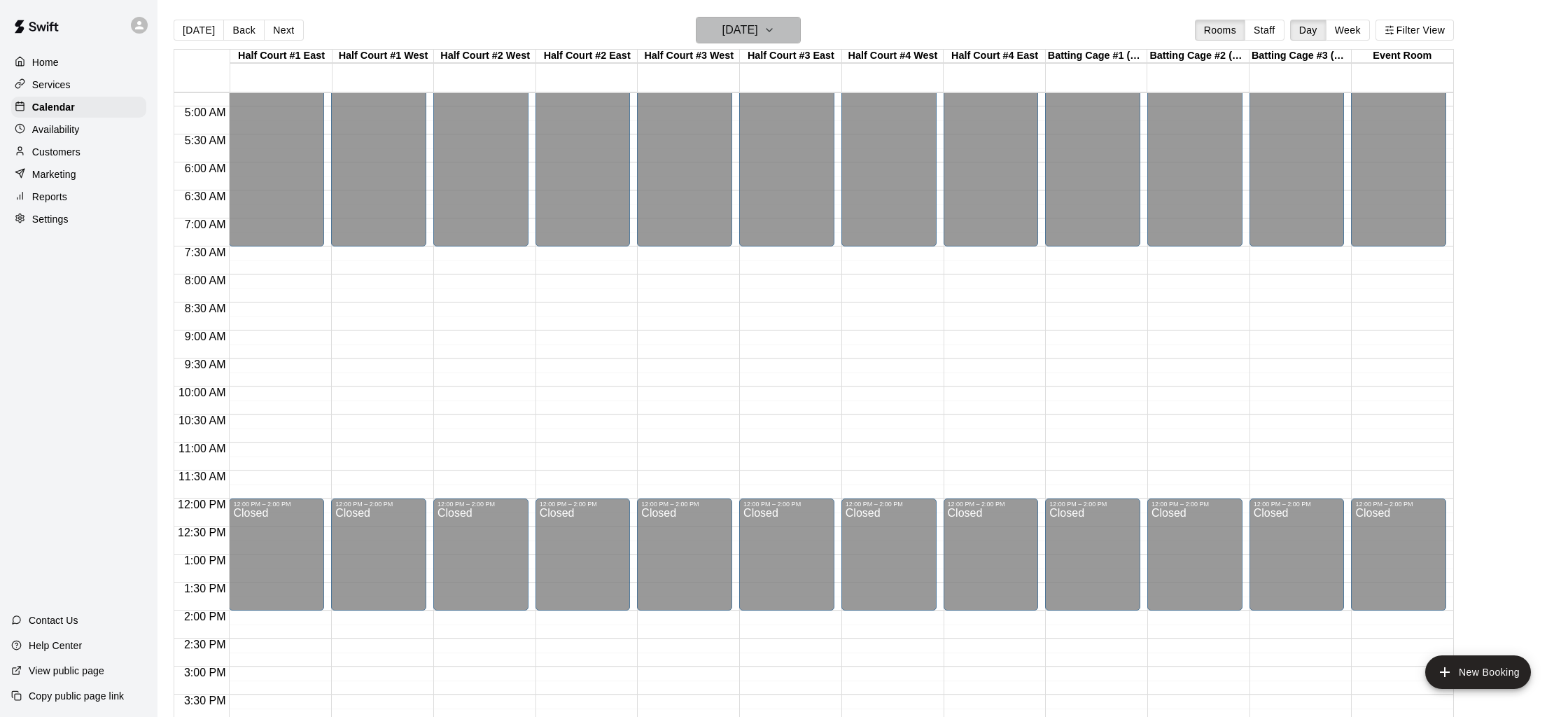
click at [738, 30] on h6 "Wednesday Sep 24" at bounding box center [740, 30] width 35 height 19
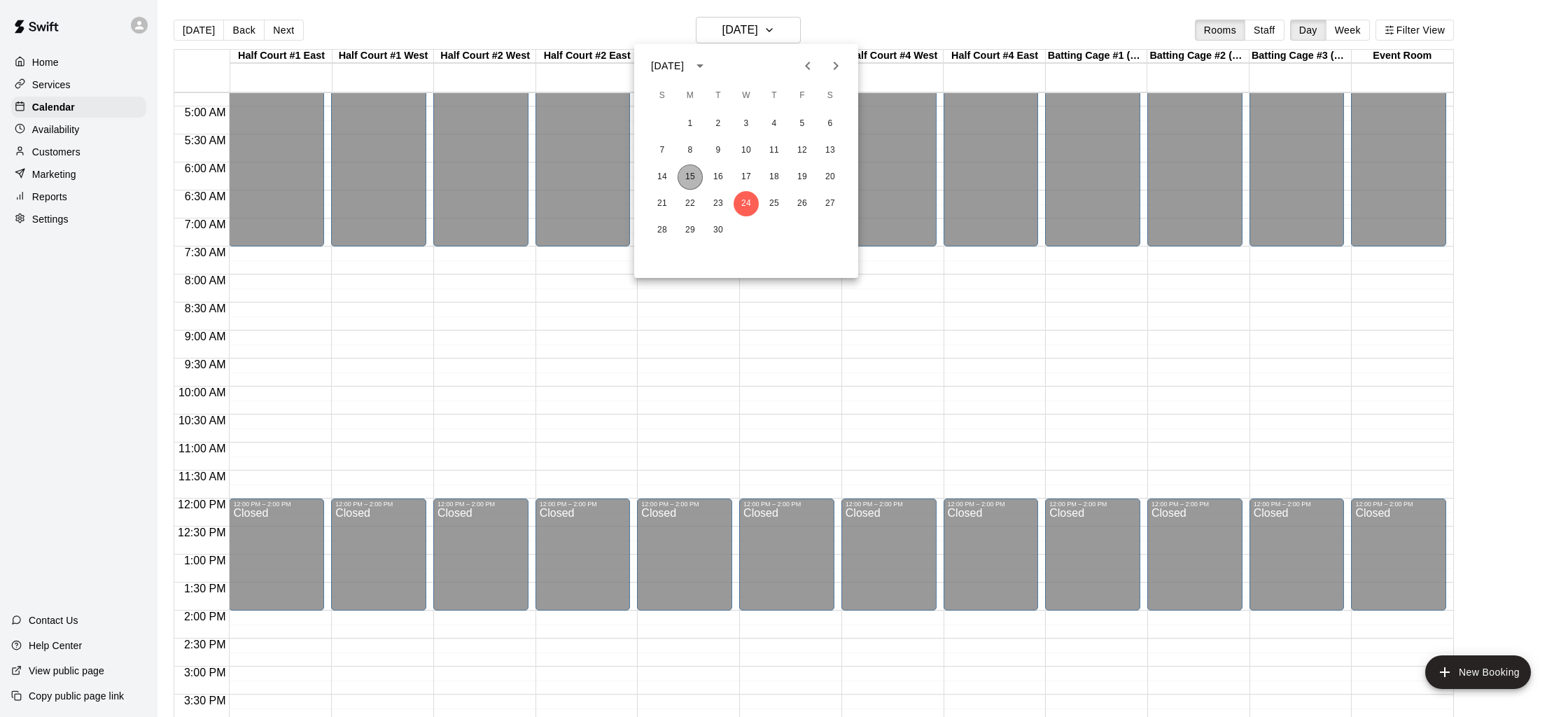
click at [690, 172] on button "15" at bounding box center [690, 177] width 25 height 25
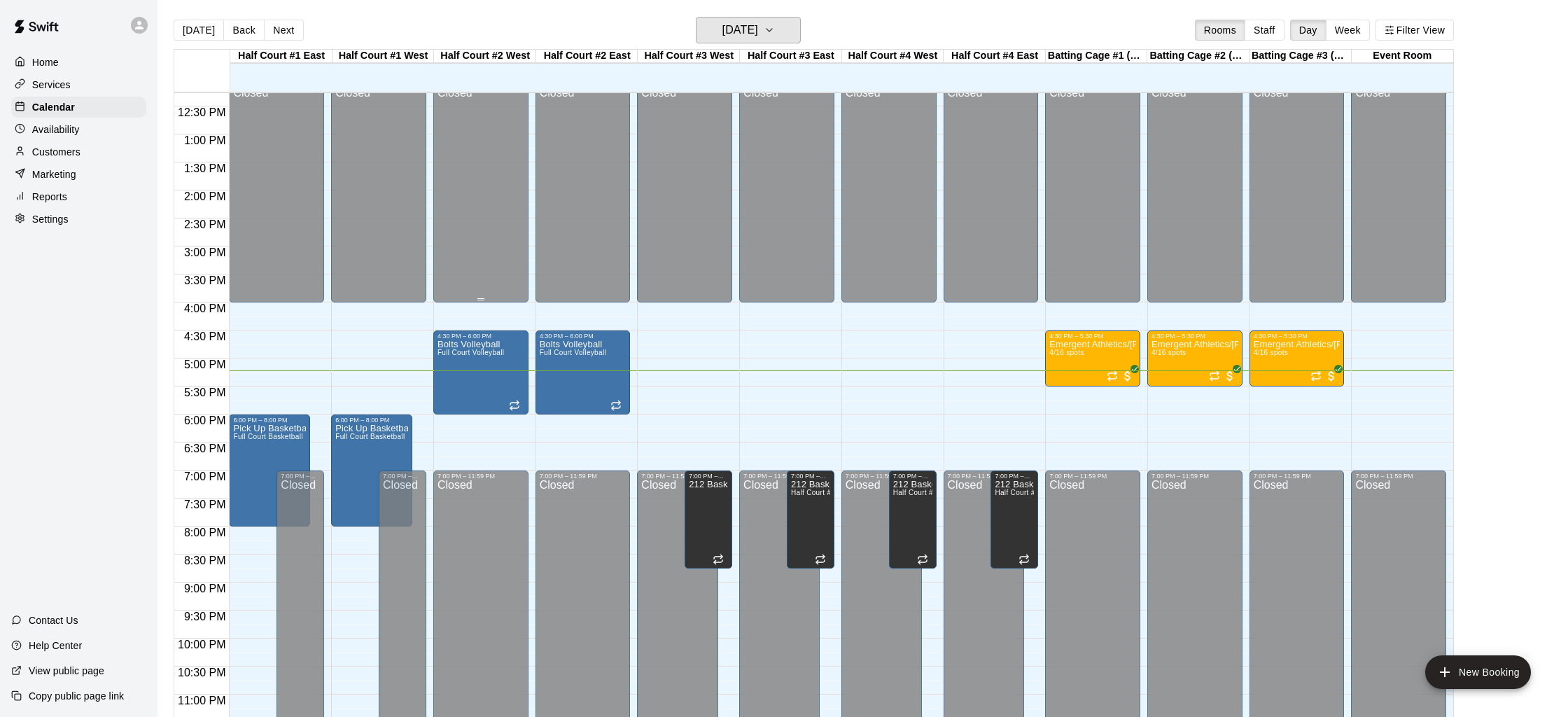
scroll to position [705, 0]
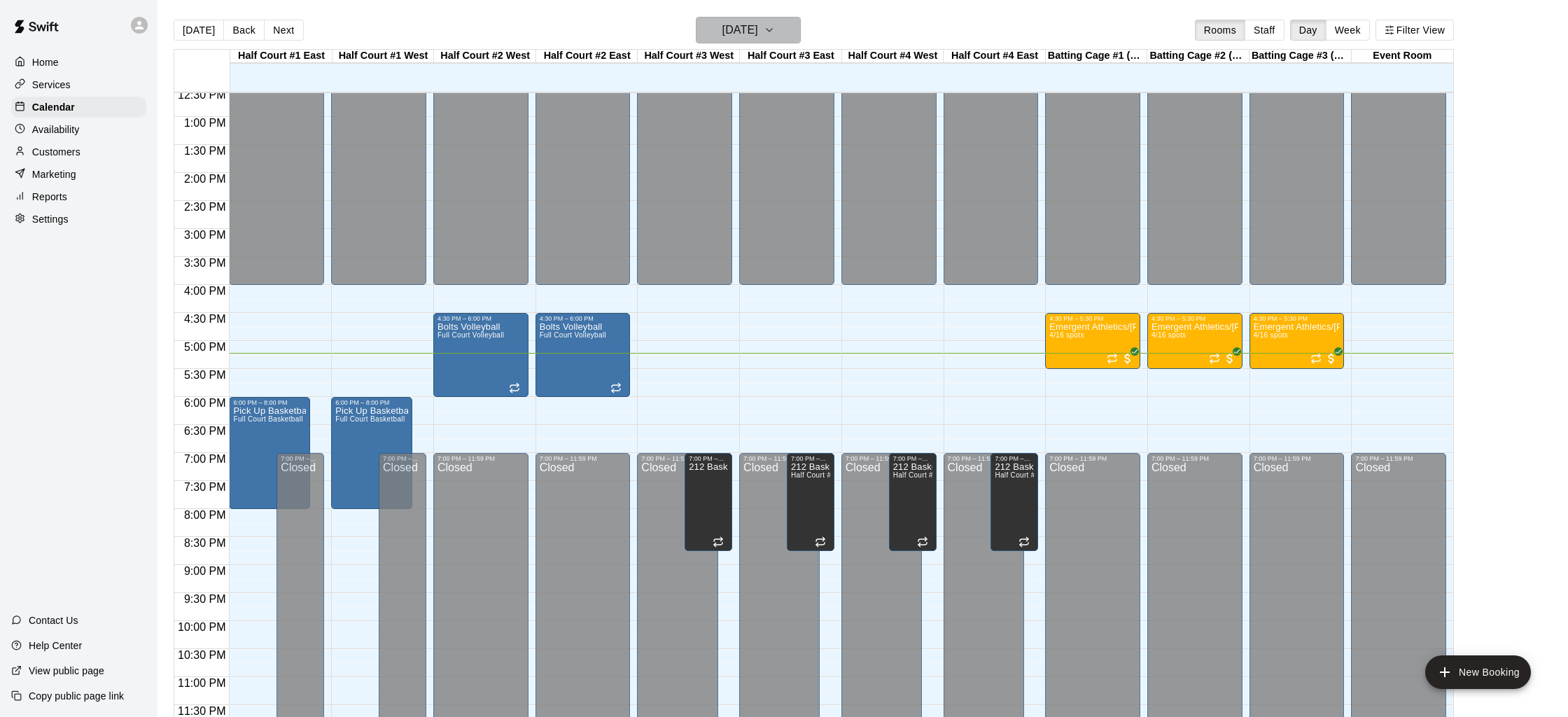
click at [738, 22] on h6 "Monday Sep 15" at bounding box center [740, 30] width 35 height 19
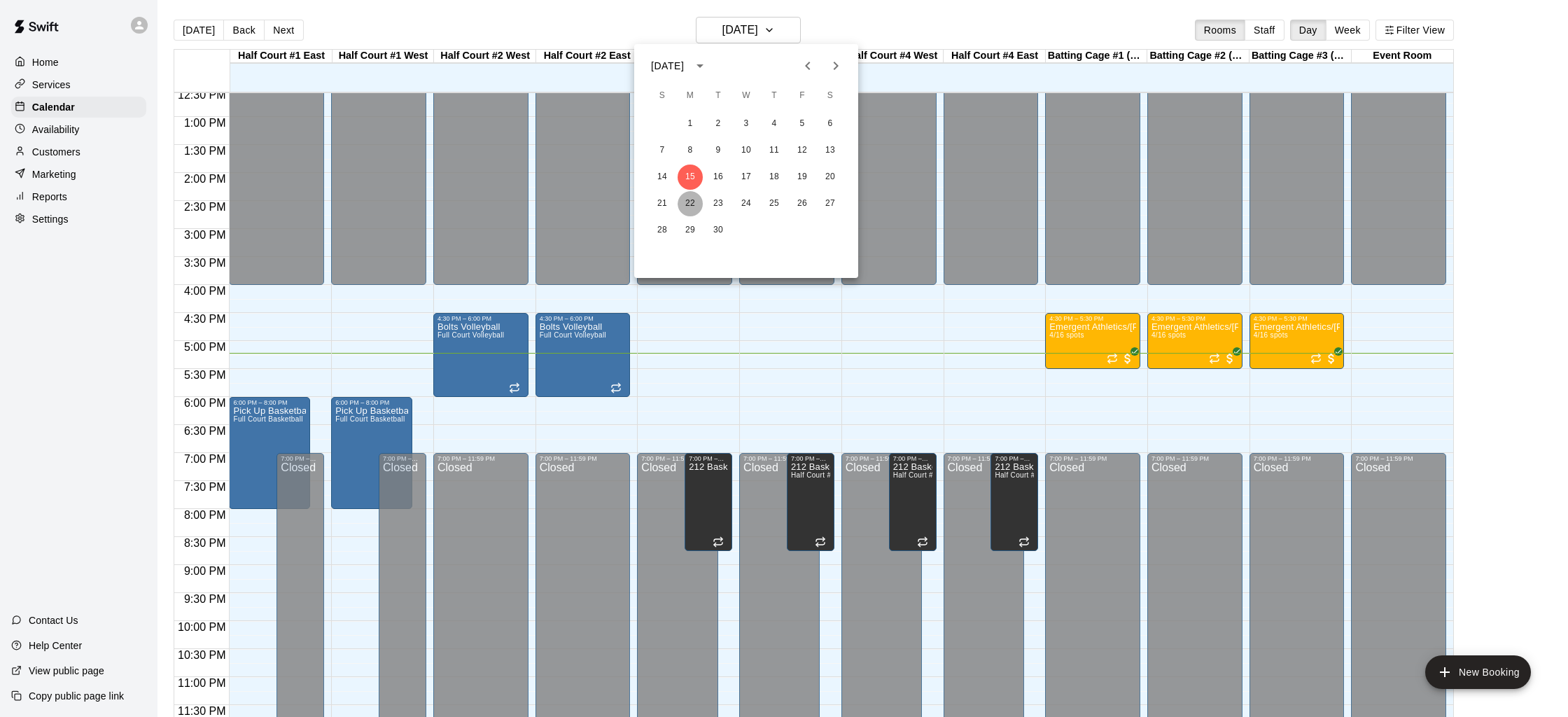
click at [693, 204] on button "22" at bounding box center [690, 204] width 25 height 25
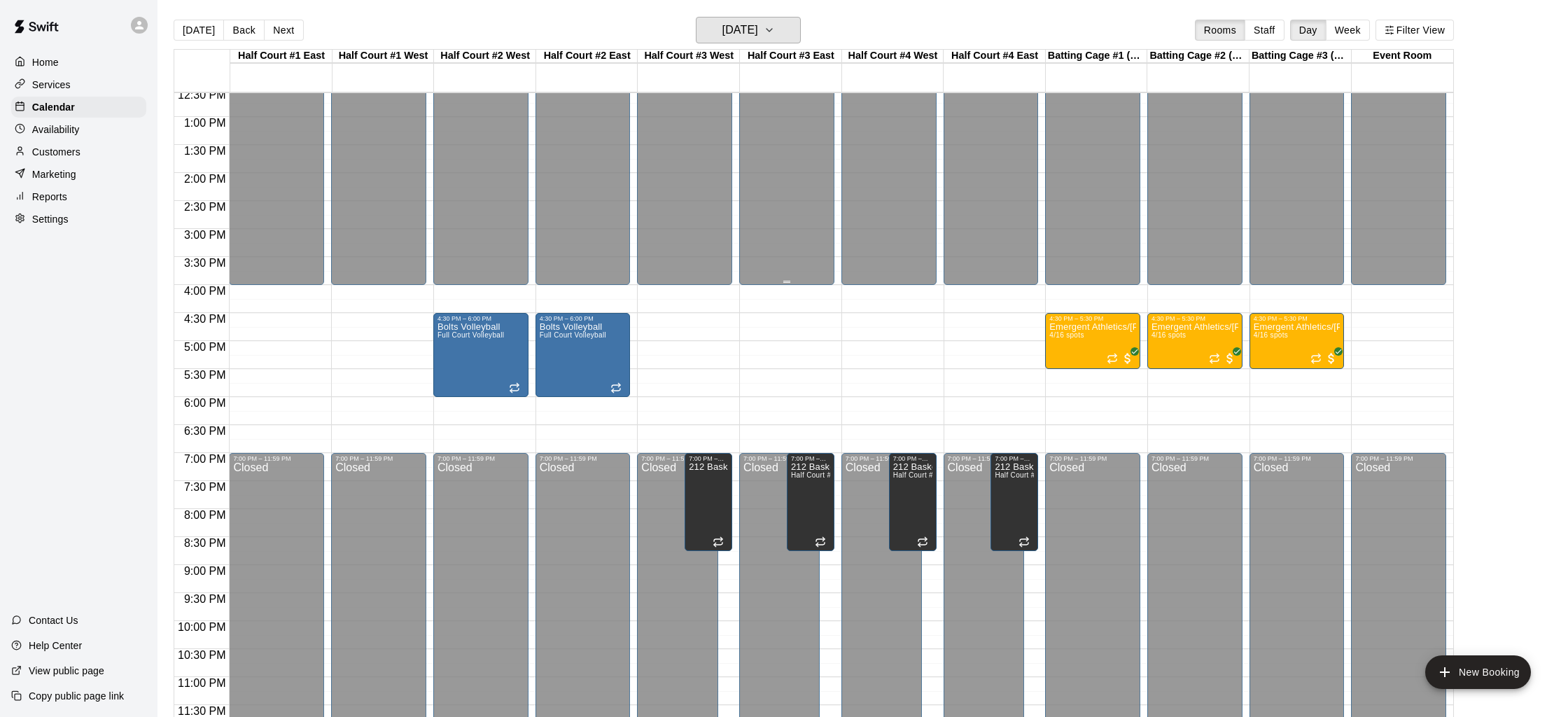
scroll to position [23, 0]
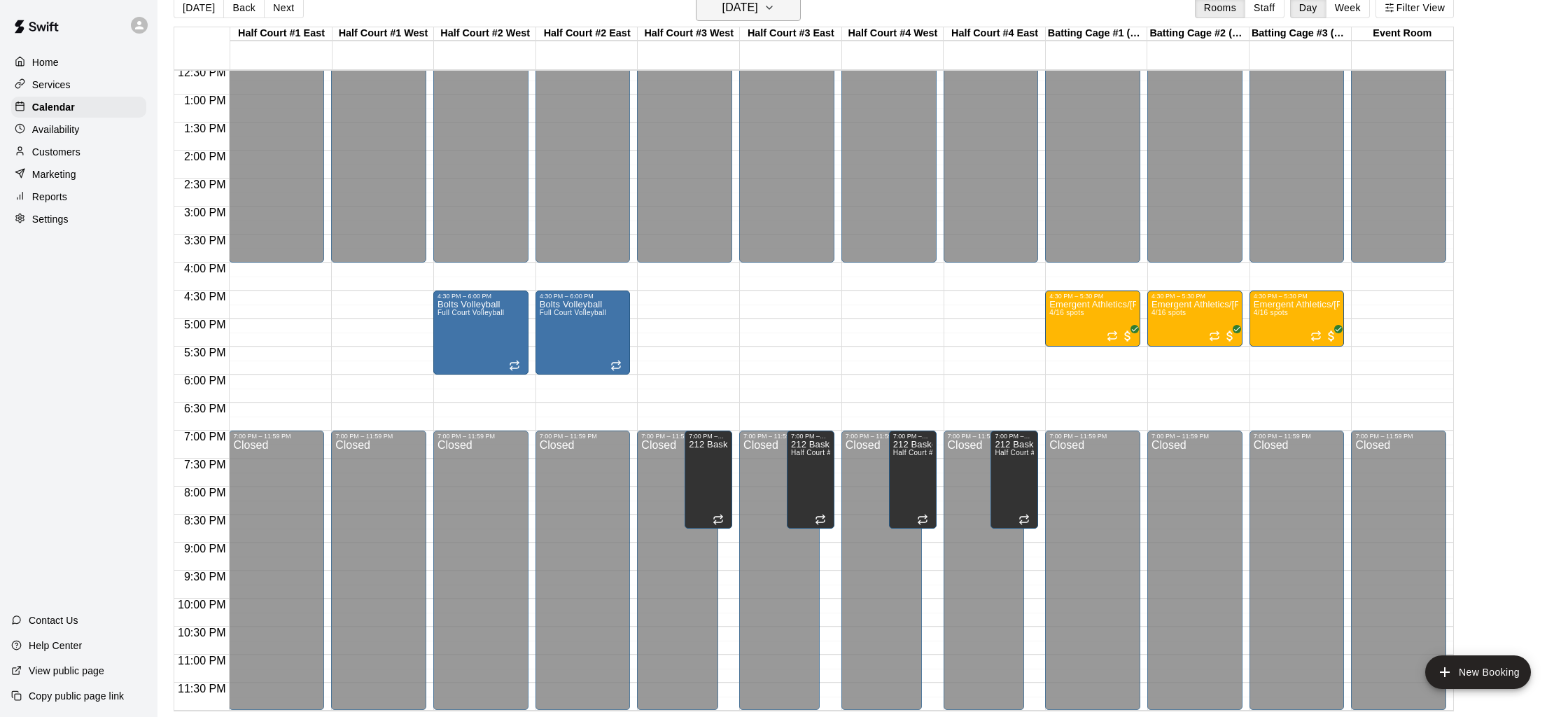
click at [755, 10] on h6 "Monday Sep 22" at bounding box center [740, 8] width 35 height 19
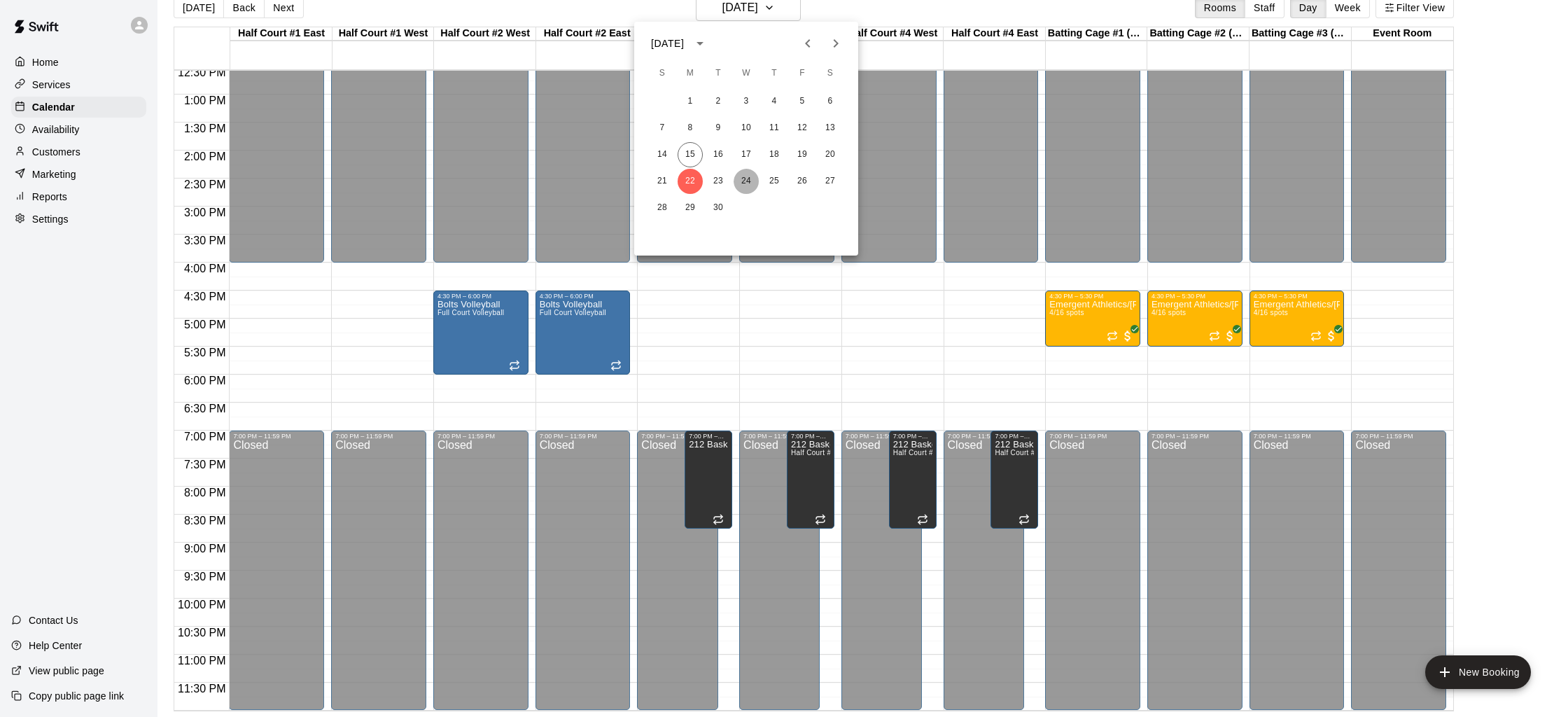
click at [745, 186] on button "24" at bounding box center [746, 182] width 25 height 25
